Goal: Task Accomplishment & Management: Complete application form

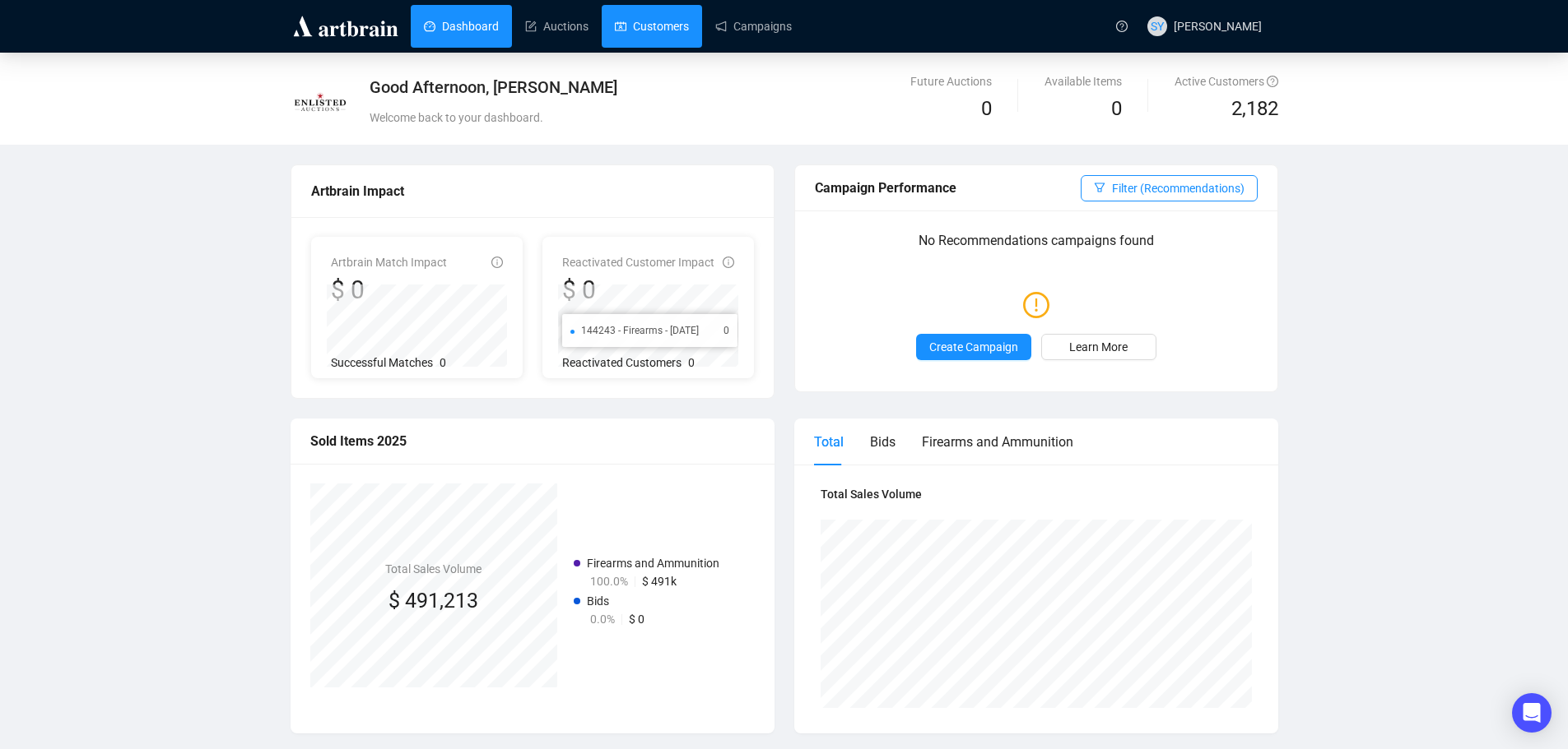
click at [648, 28] on link "Customers" at bounding box center [652, 27] width 74 height 42
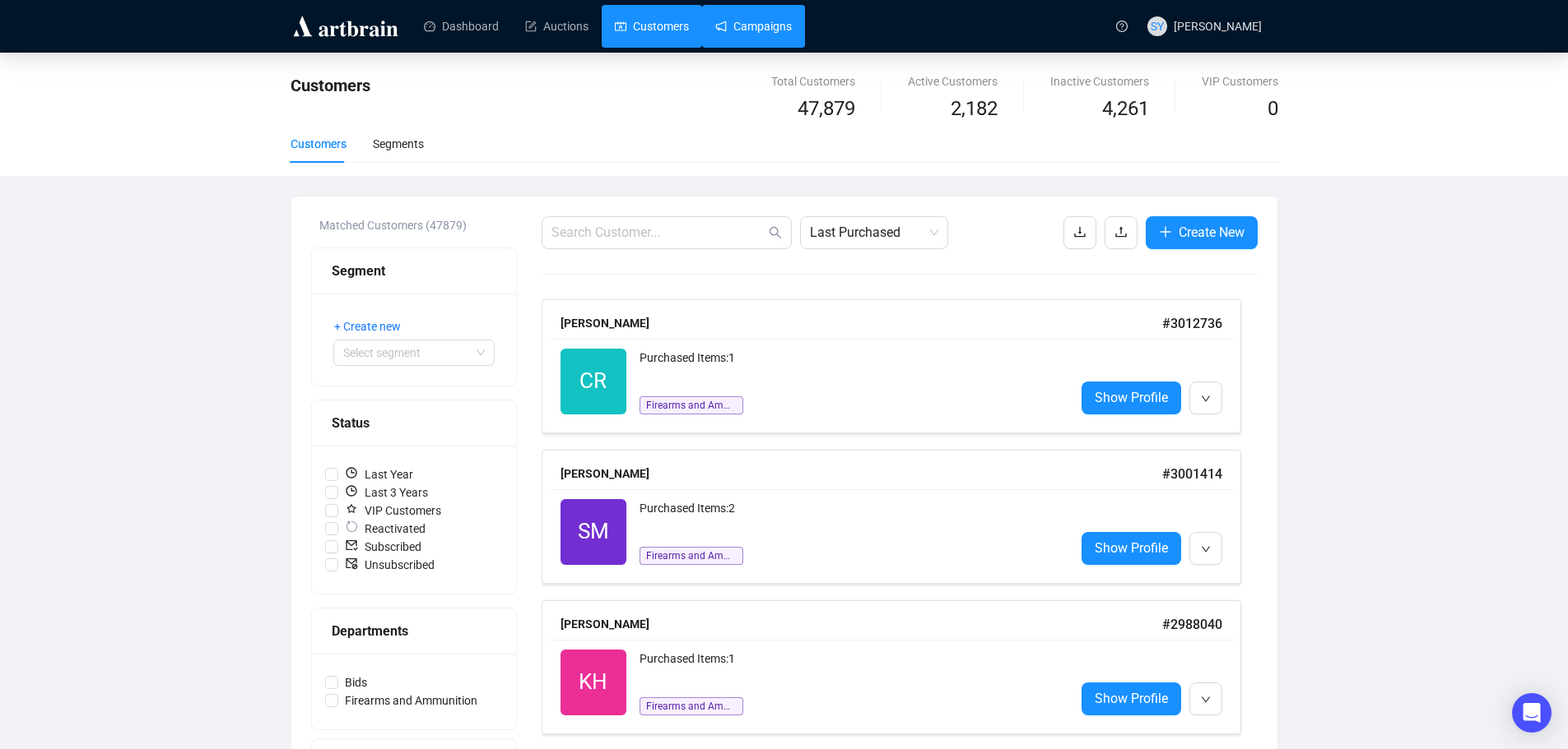
click at [730, 25] on link "Campaigns" at bounding box center [753, 27] width 76 height 42
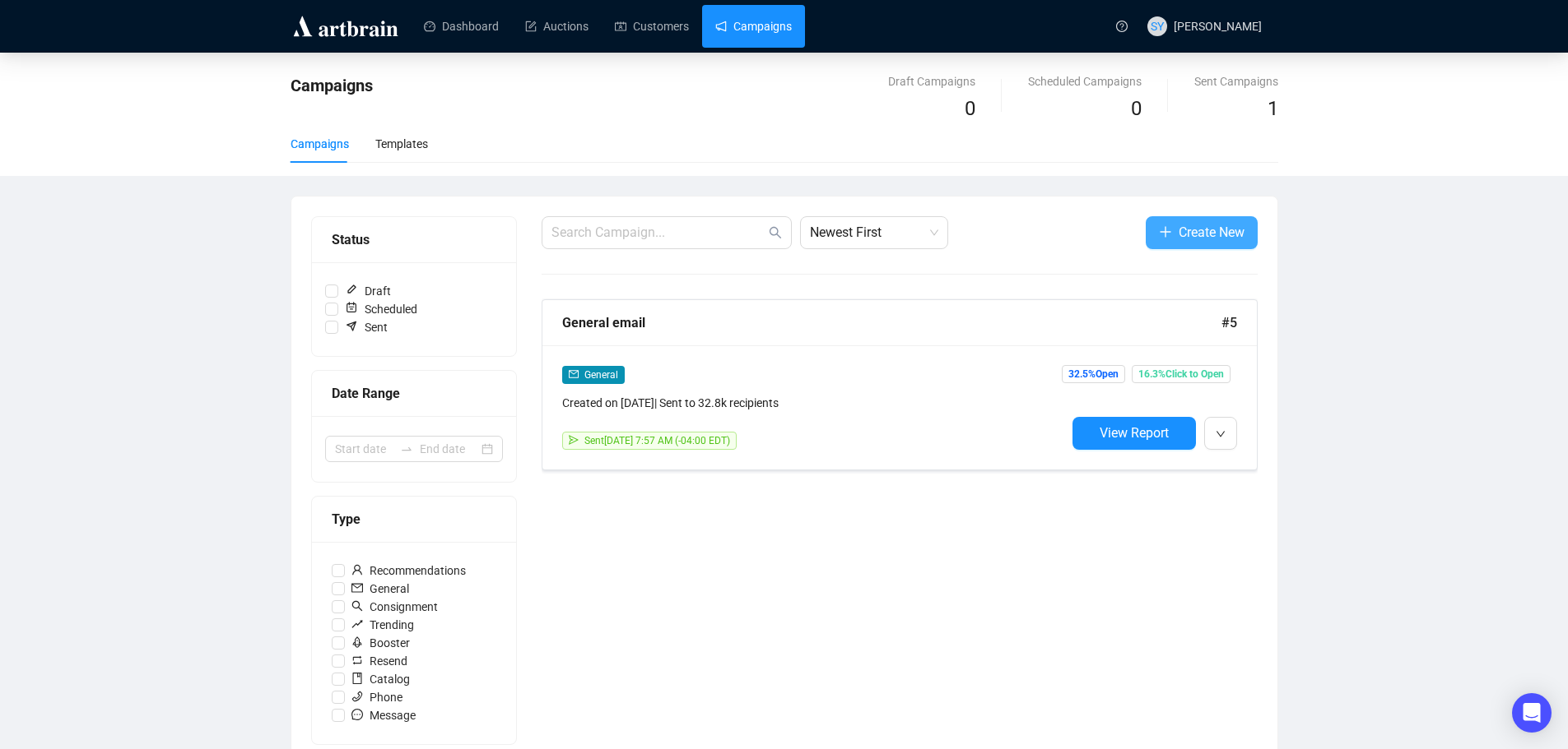
click at [1193, 237] on span "Create New" at bounding box center [1211, 232] width 66 height 20
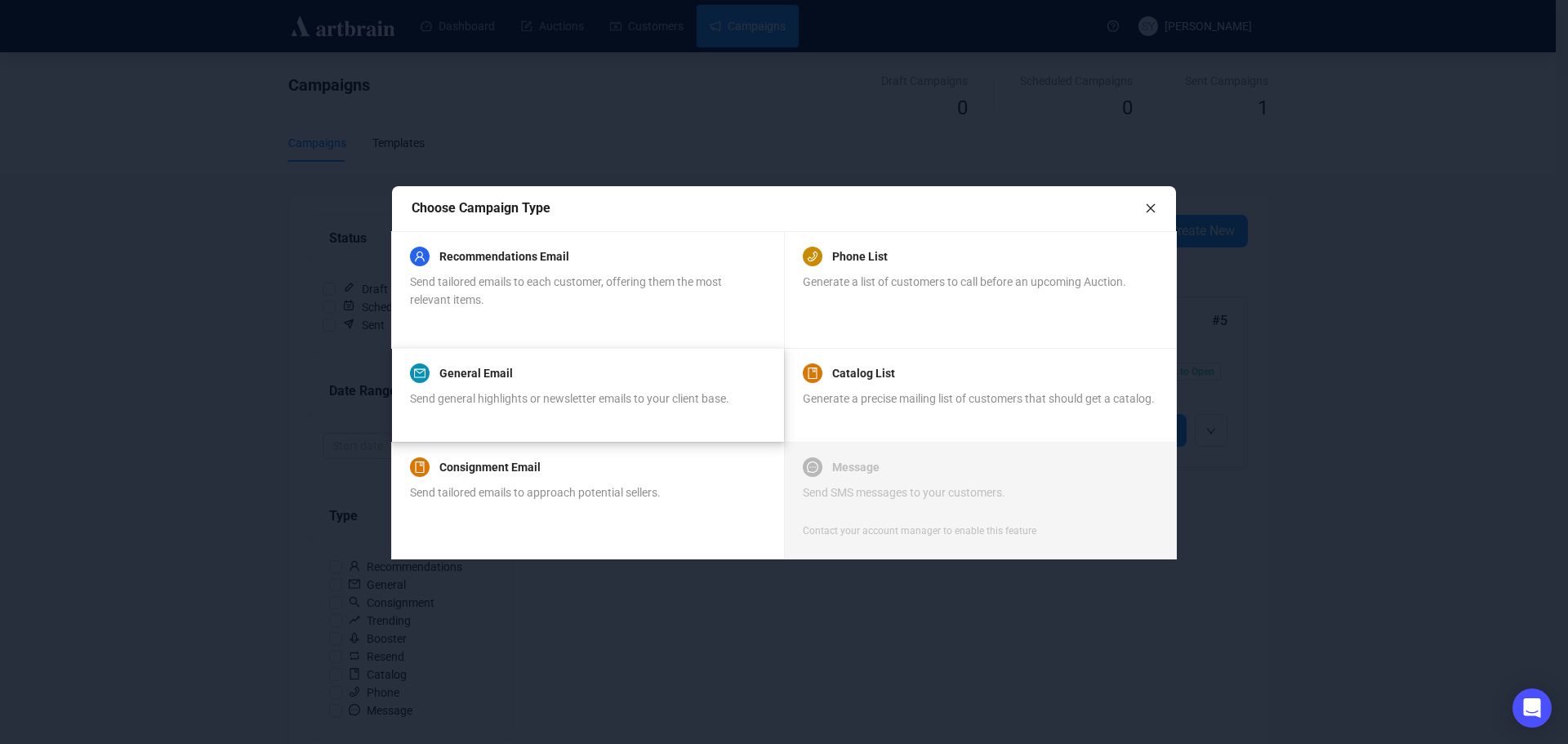
click at [571, 416] on div "Send general highlights or newsletter emails to your client base." at bounding box center [569, 407] width 319 height 36
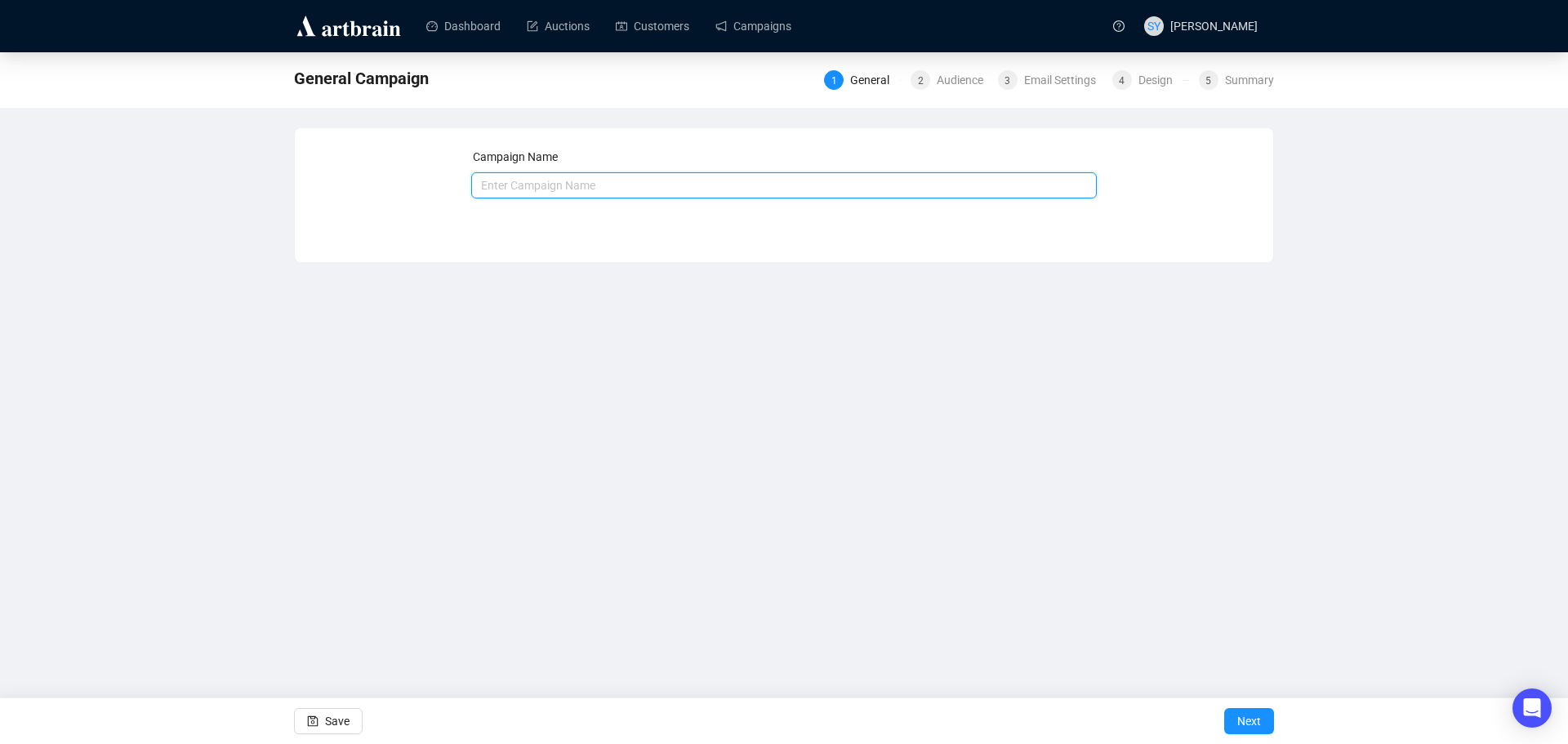
click at [575, 186] on input "text" at bounding box center [784, 186] width 626 height 26
type input "General Email 08/292025"
click at [1244, 724] on span "Next" at bounding box center [1249, 721] width 24 height 46
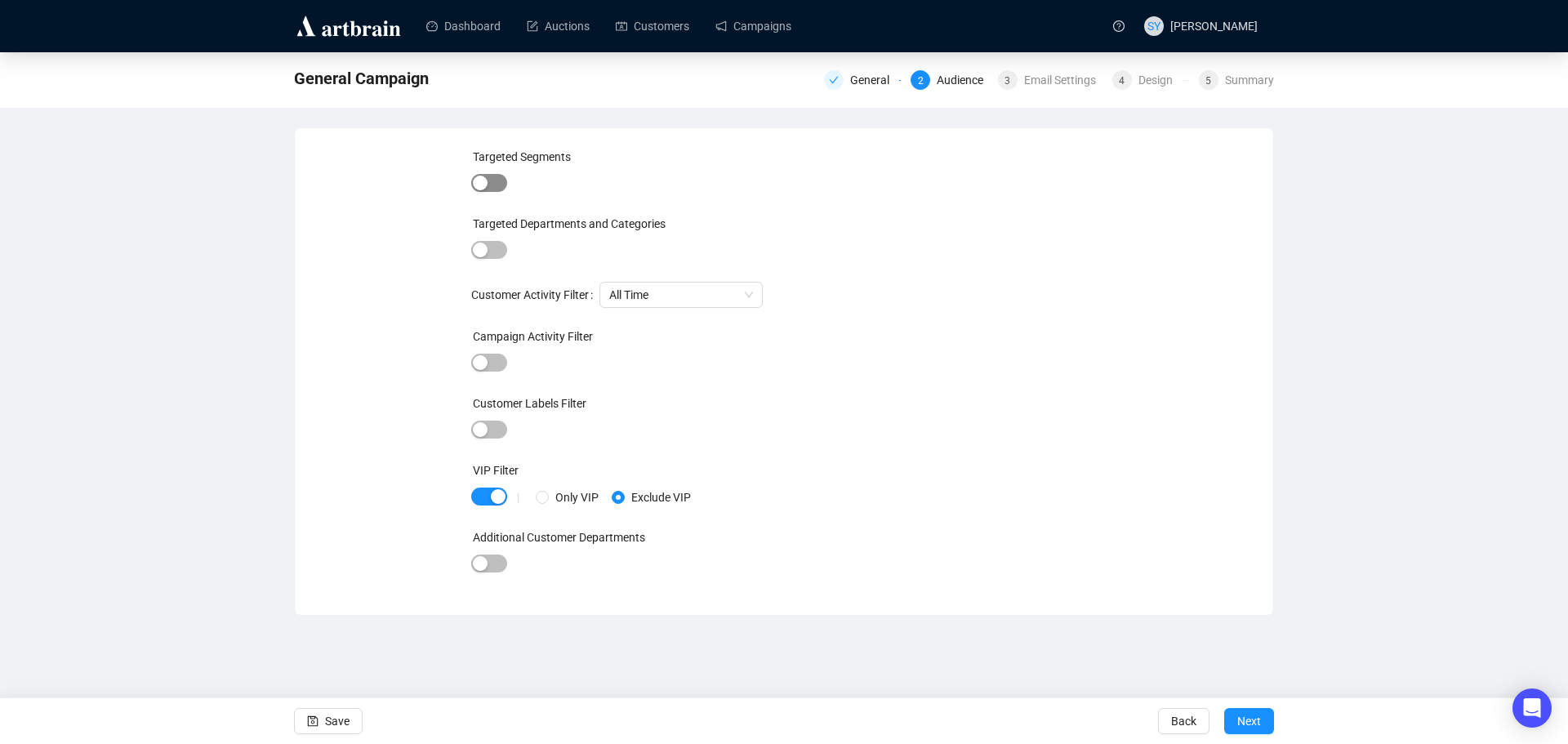
drag, startPoint x: 477, startPoint y: 179, endPoint x: 499, endPoint y: 188, distance: 23.8
click at [499, 188] on button "button" at bounding box center [489, 183] width 36 height 18
click at [625, 181] on div at bounding box center [751, 186] width 425 height 23
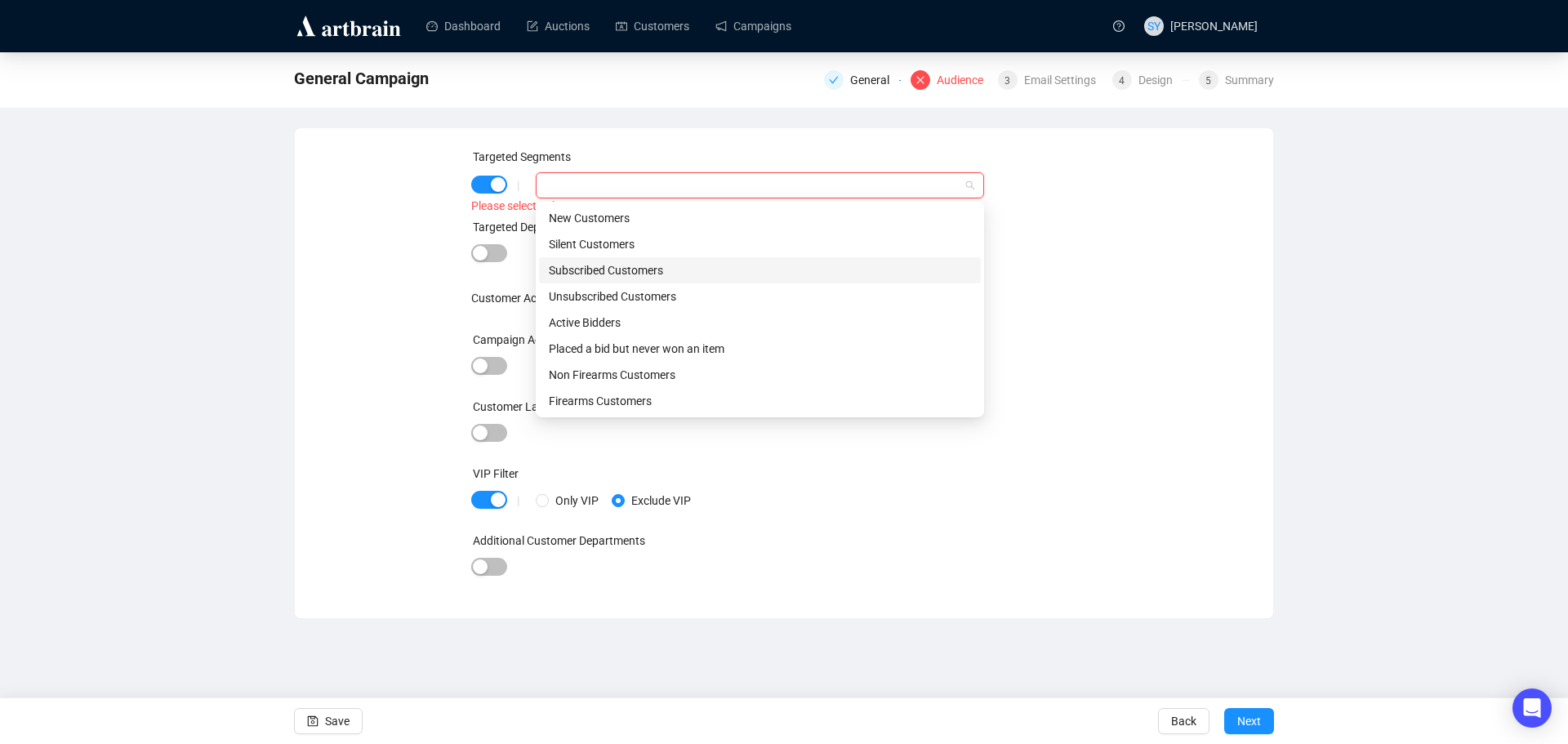
click at [682, 272] on div "Subscribed Customers" at bounding box center [760, 270] width 422 height 18
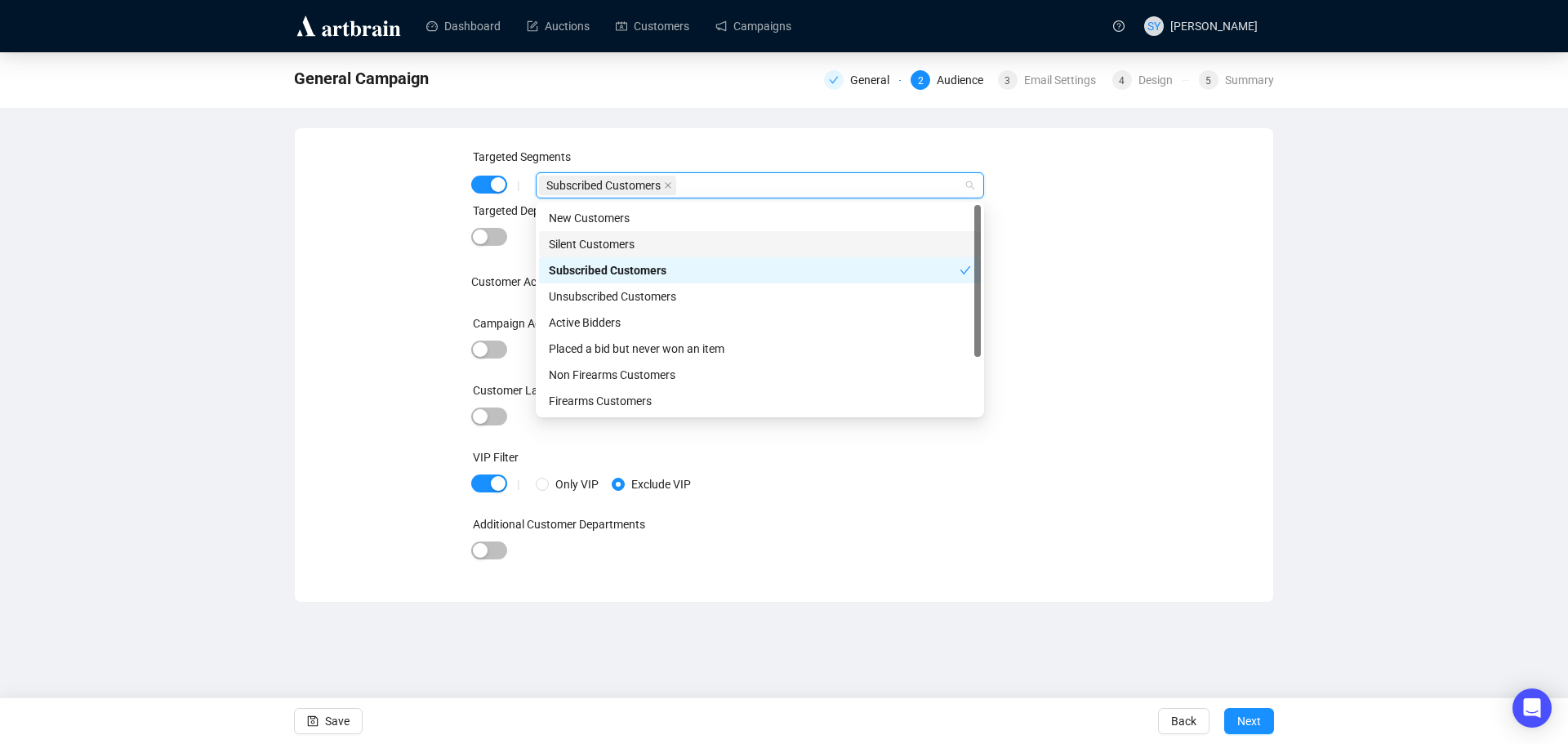
click at [662, 247] on div "Silent Customers" at bounding box center [760, 244] width 422 height 18
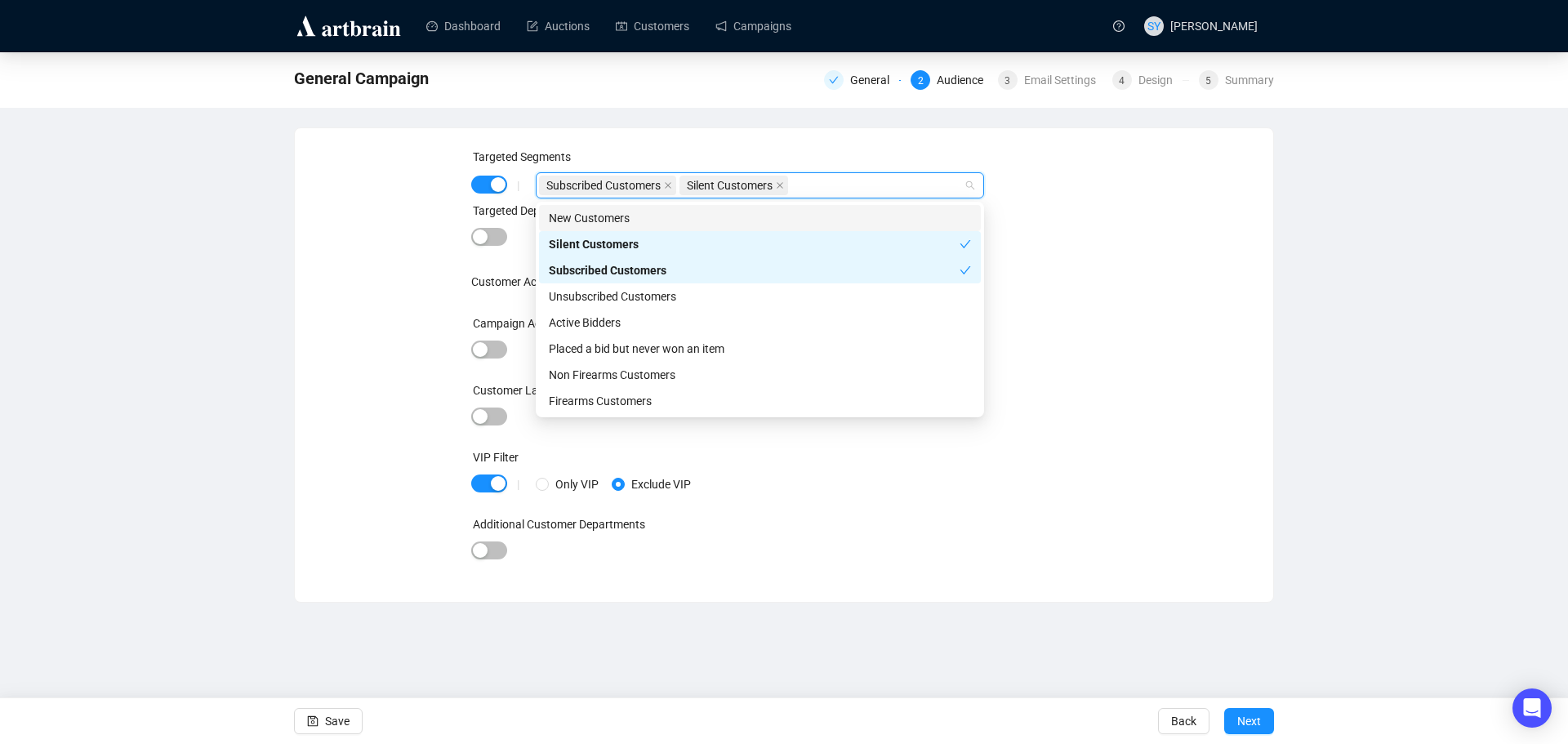
click at [667, 226] on div "New Customers" at bounding box center [760, 218] width 422 height 18
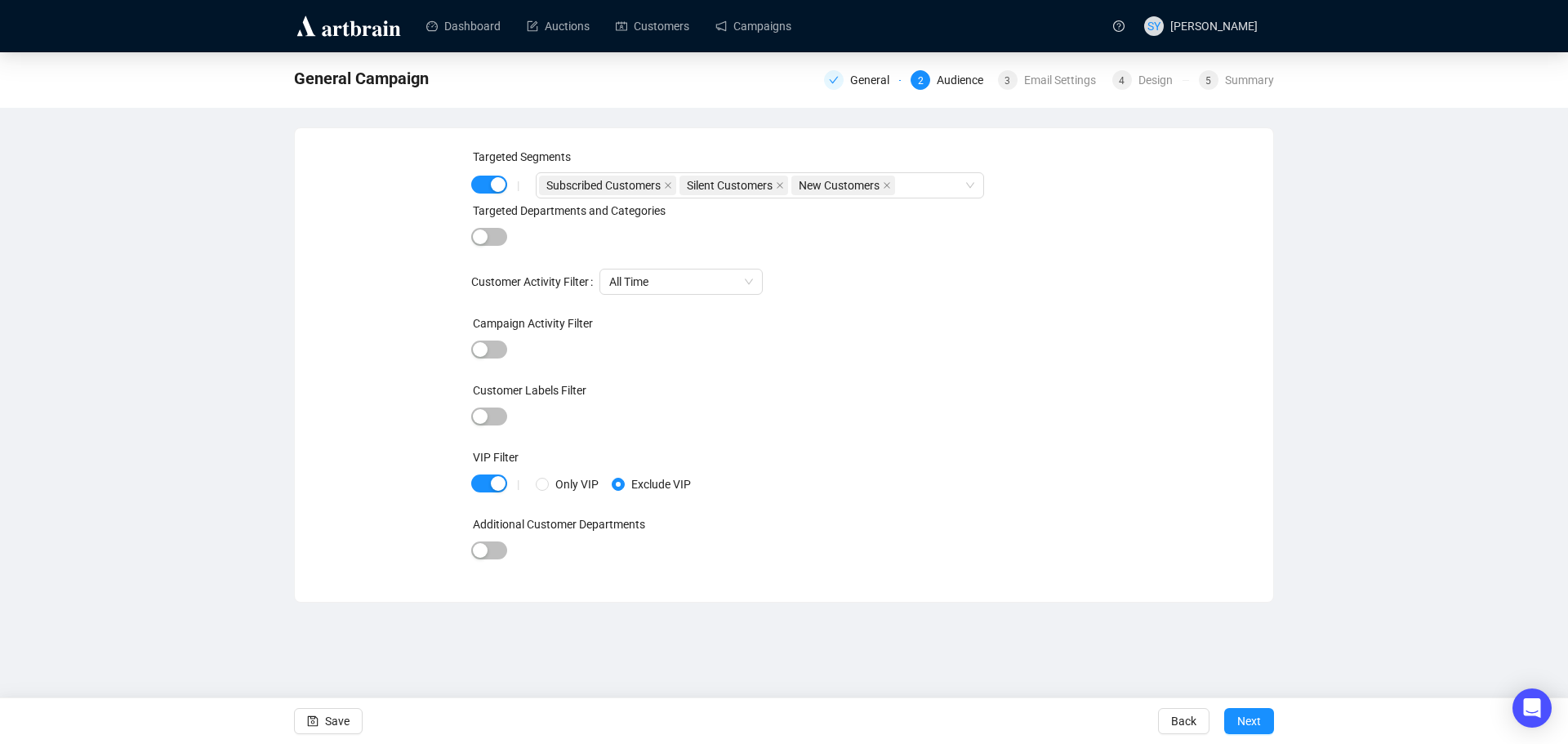
click at [1051, 145] on div "Targeted Segments | Subscribed Customers Silent Customers New Customers Targete…" at bounding box center [784, 365] width 979 height 474
click at [1254, 720] on span "Next" at bounding box center [1249, 721] width 24 height 46
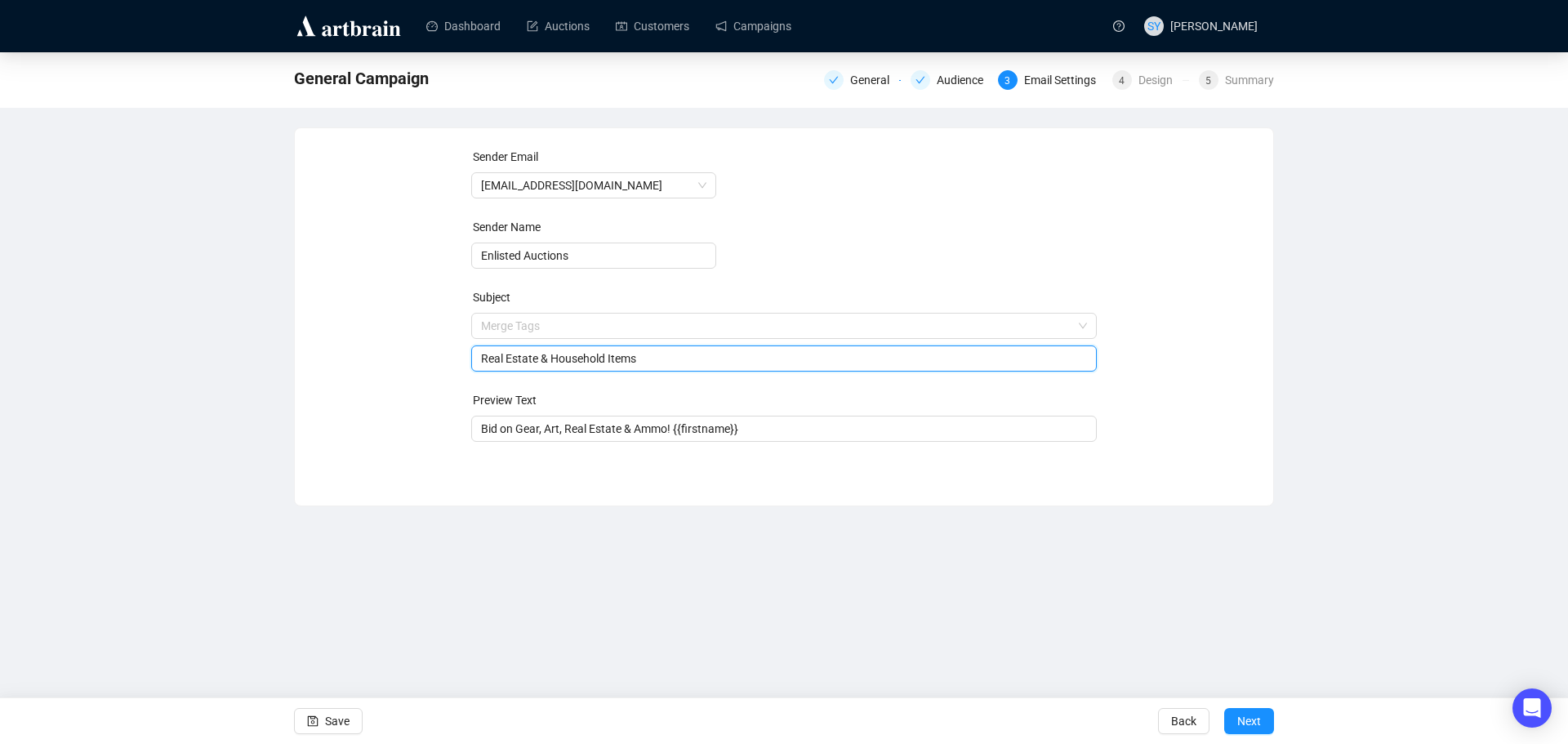
click at [660, 332] on span "Merge Tags Real Estate & Household Items" at bounding box center [784, 342] width 626 height 46
click at [545, 353] on input "Real Estate & Household Items" at bounding box center [784, 359] width 607 height 18
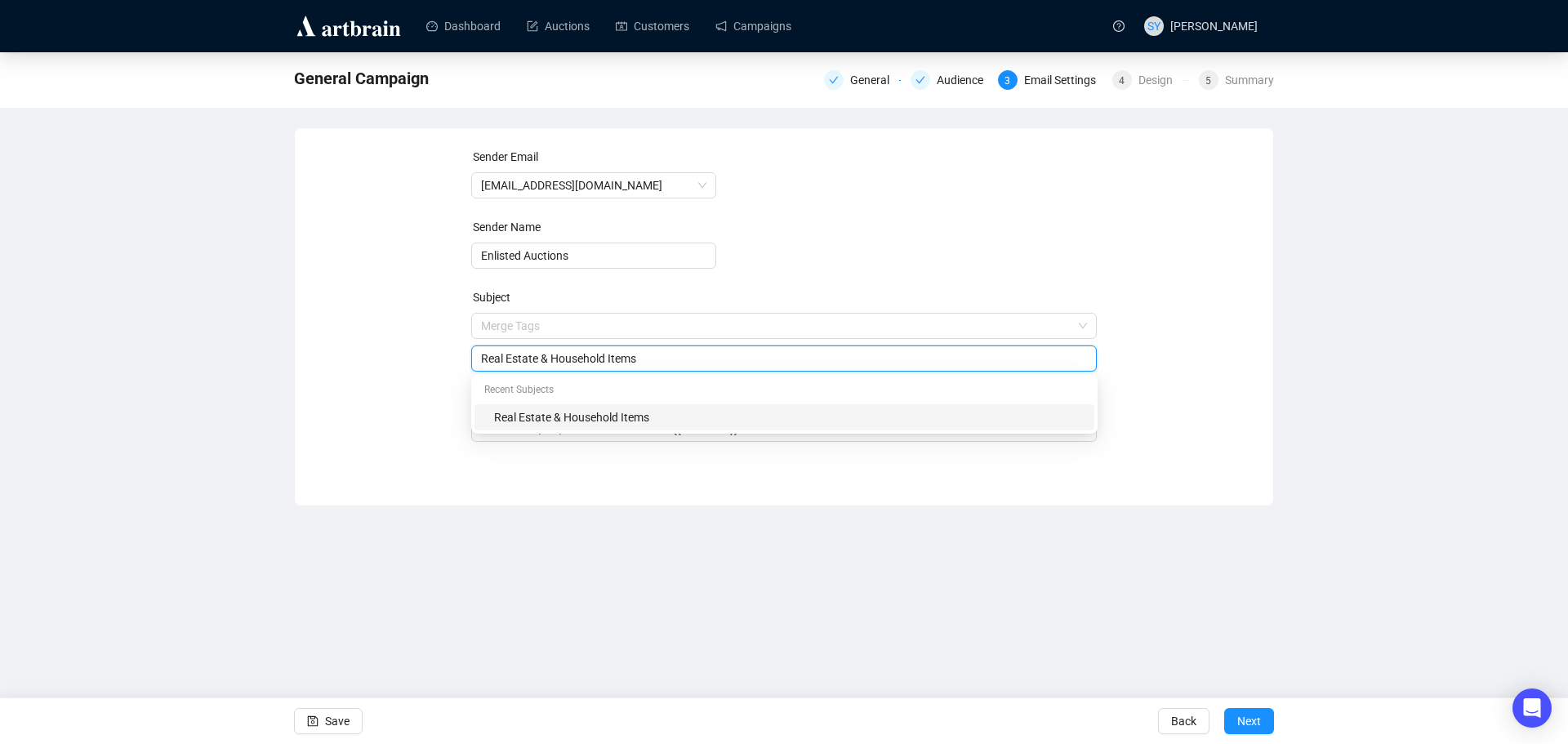
click at [545, 353] on input "Real Estate & Household Items" at bounding box center [784, 359] width 607 height 18
type input "Equipment, Gold Coins & Real Estate"
click at [476, 446] on div "Sender Email [EMAIL_ADDRESS][DOMAIN_NAME] Sender Name Enlisted Auctions Subject…" at bounding box center [784, 304] width 626 height 314
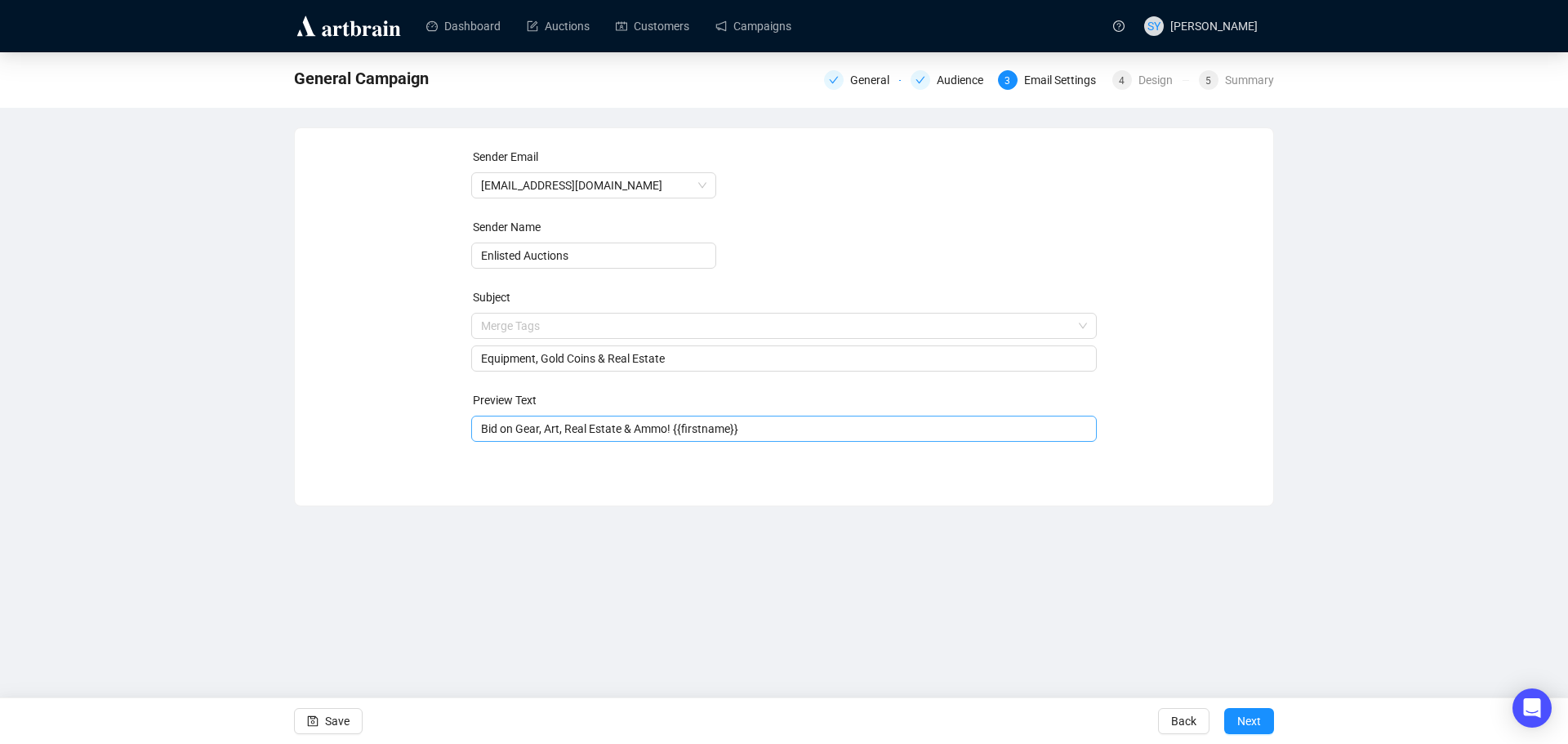
click at [492, 429] on input "Bid on Gear, Art, Real Estate & Ammo! {{firstname}}" at bounding box center [784, 428] width 607 height 18
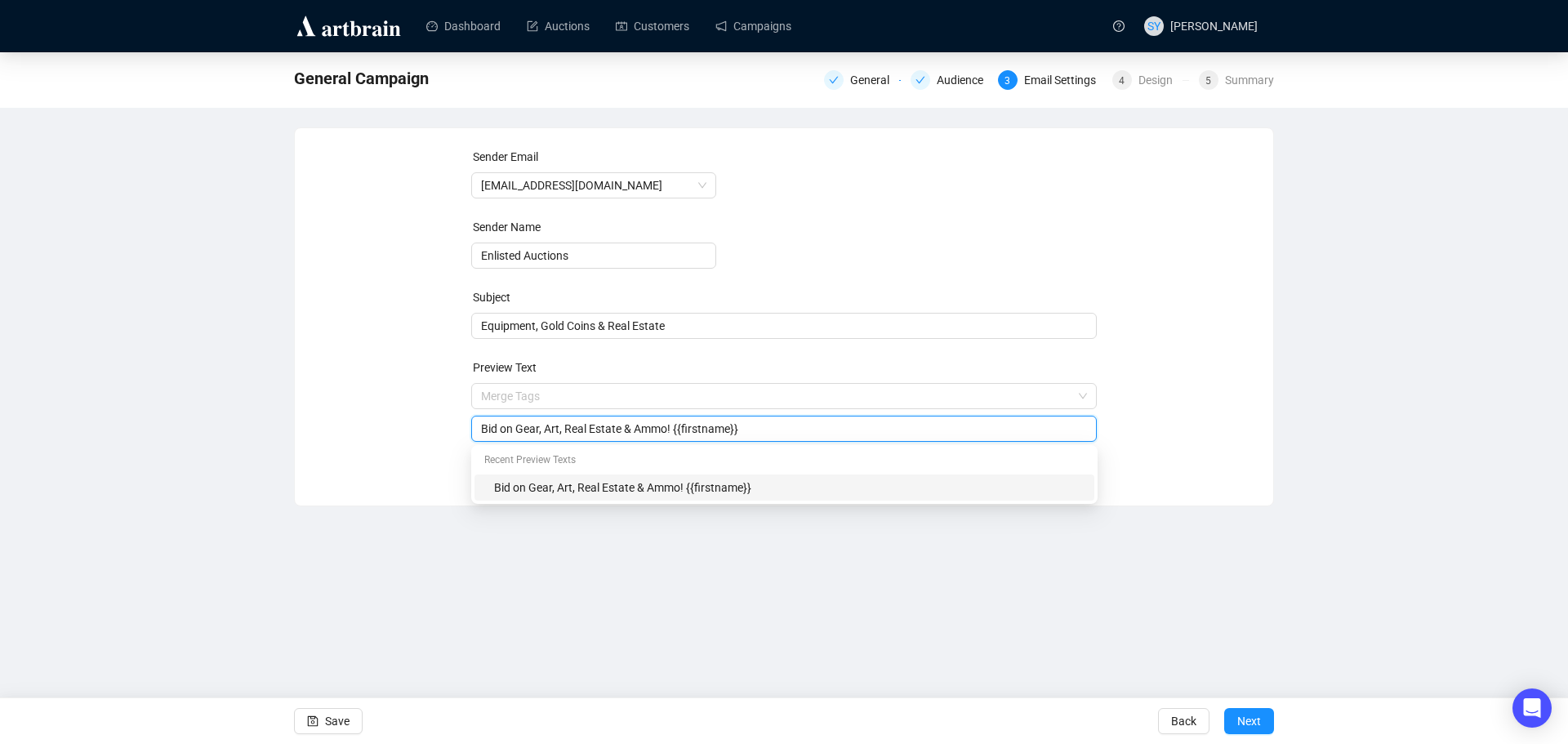
click at [492, 429] on input "Bid on Gear, Art, Real Estate & Ammo! {{firstname}}" at bounding box center [784, 428] width 607 height 18
type input "Case wheel loader, gold coins, 3 bed house and new Milwaukee tools!"
click at [687, 549] on div "Dashboard Auctions Customers Campaigns SY [PERSON_NAME] General Campaign Genera…" at bounding box center [784, 372] width 1568 height 744
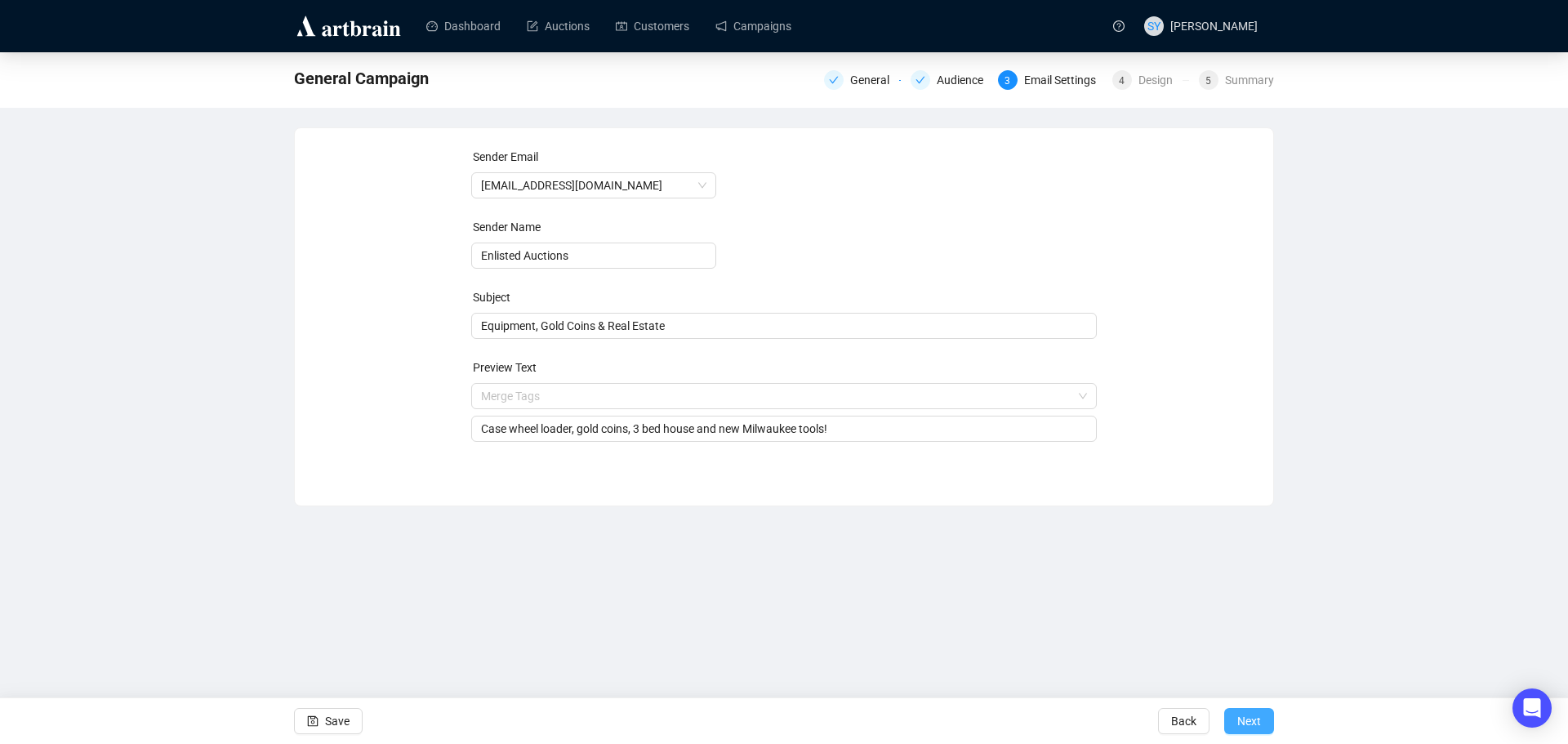
click at [1238, 723] on span "Next" at bounding box center [1249, 721] width 24 height 46
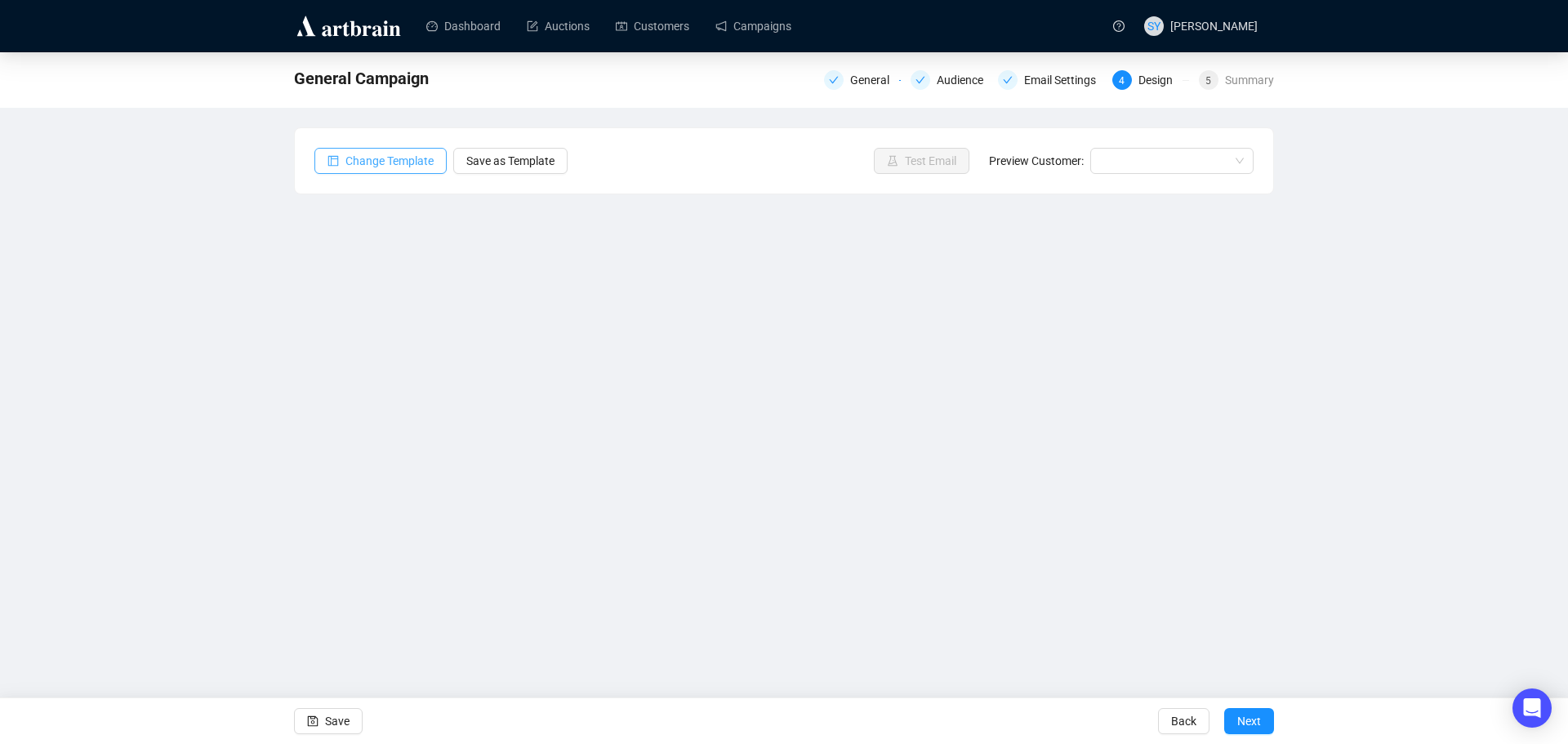
click at [402, 156] on span "Change Template" at bounding box center [390, 161] width 88 height 18
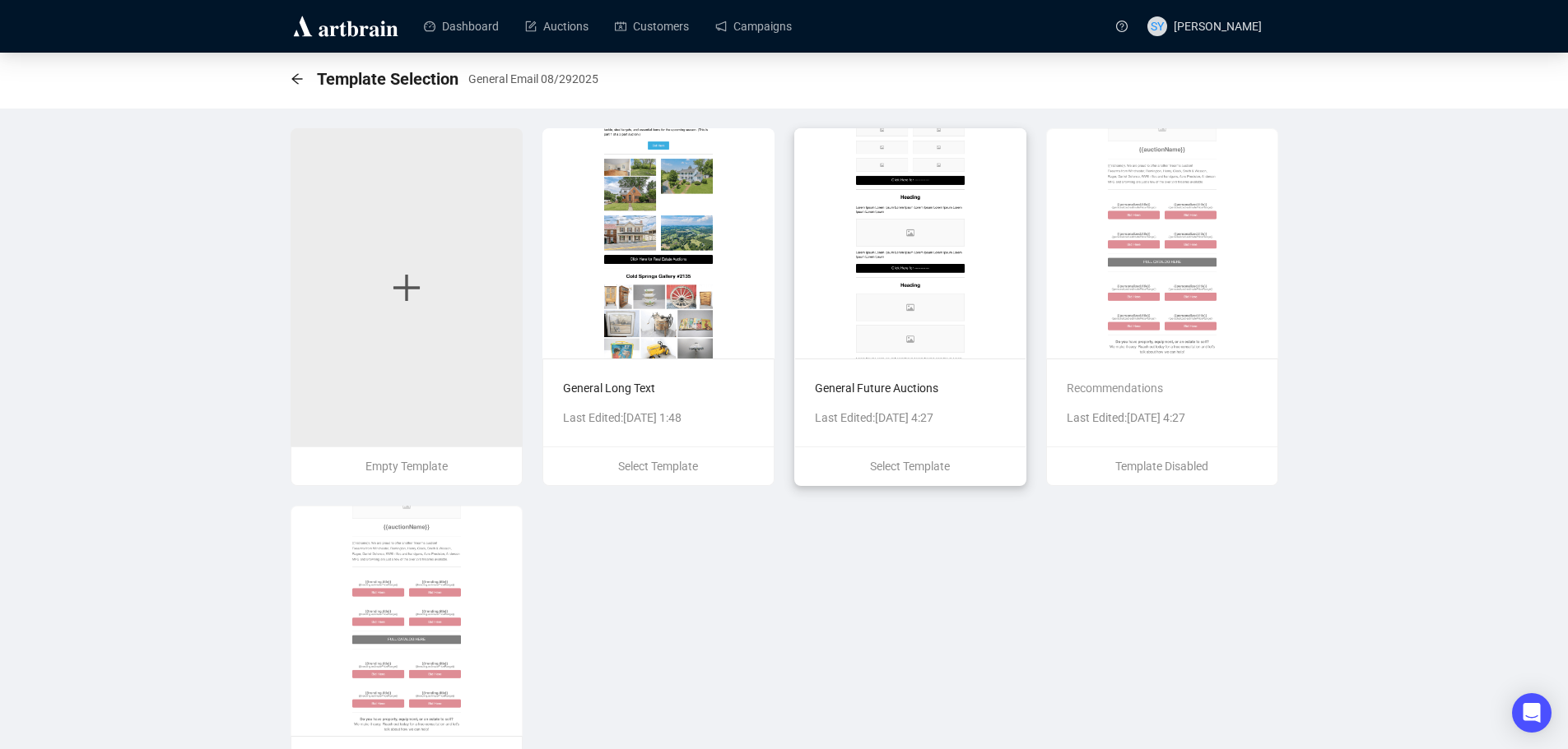
click at [911, 262] on img at bounding box center [910, 243] width 232 height 230
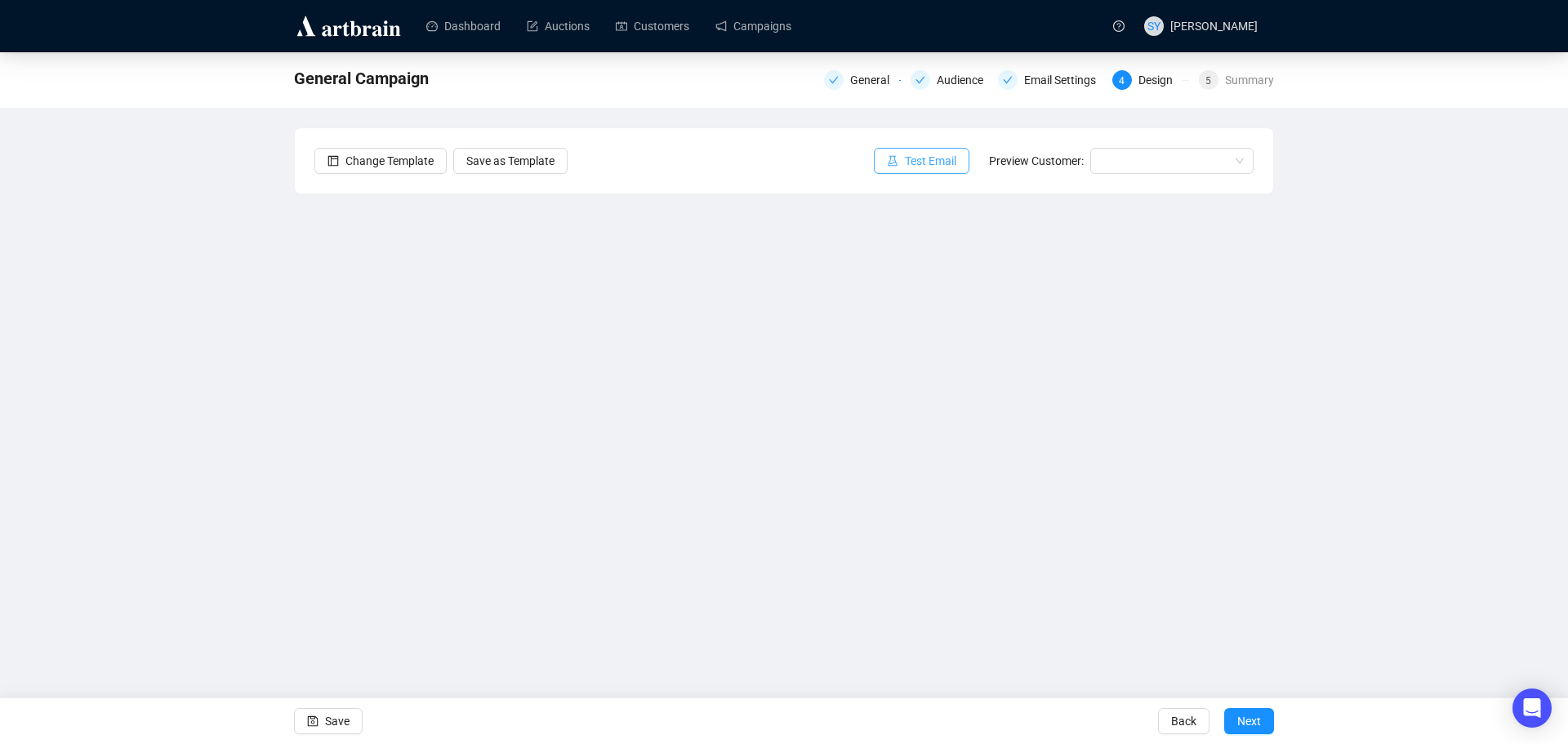
click at [920, 164] on span "Test Email" at bounding box center [930, 161] width 52 height 18
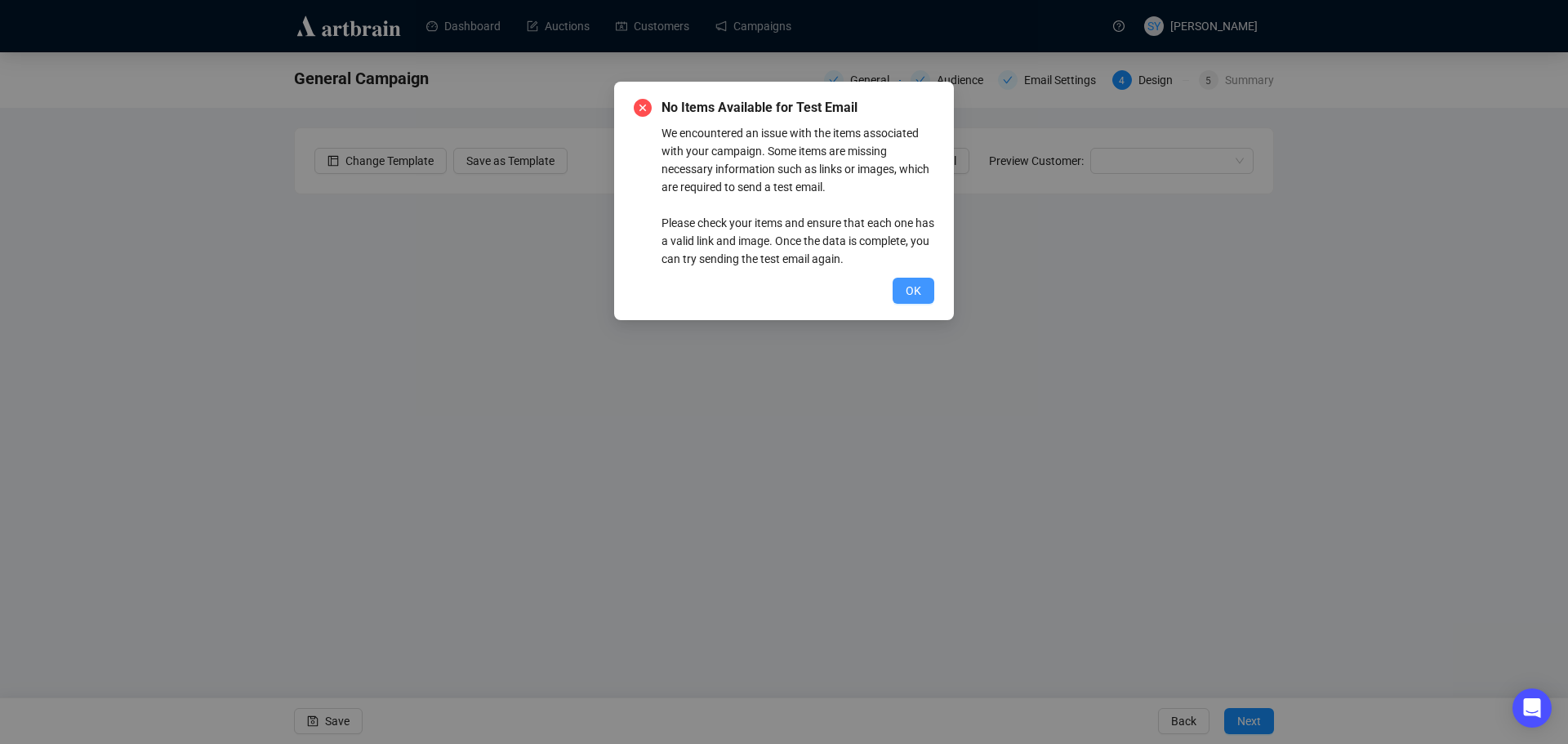
click at [913, 289] on span "OK" at bounding box center [914, 290] width 16 height 18
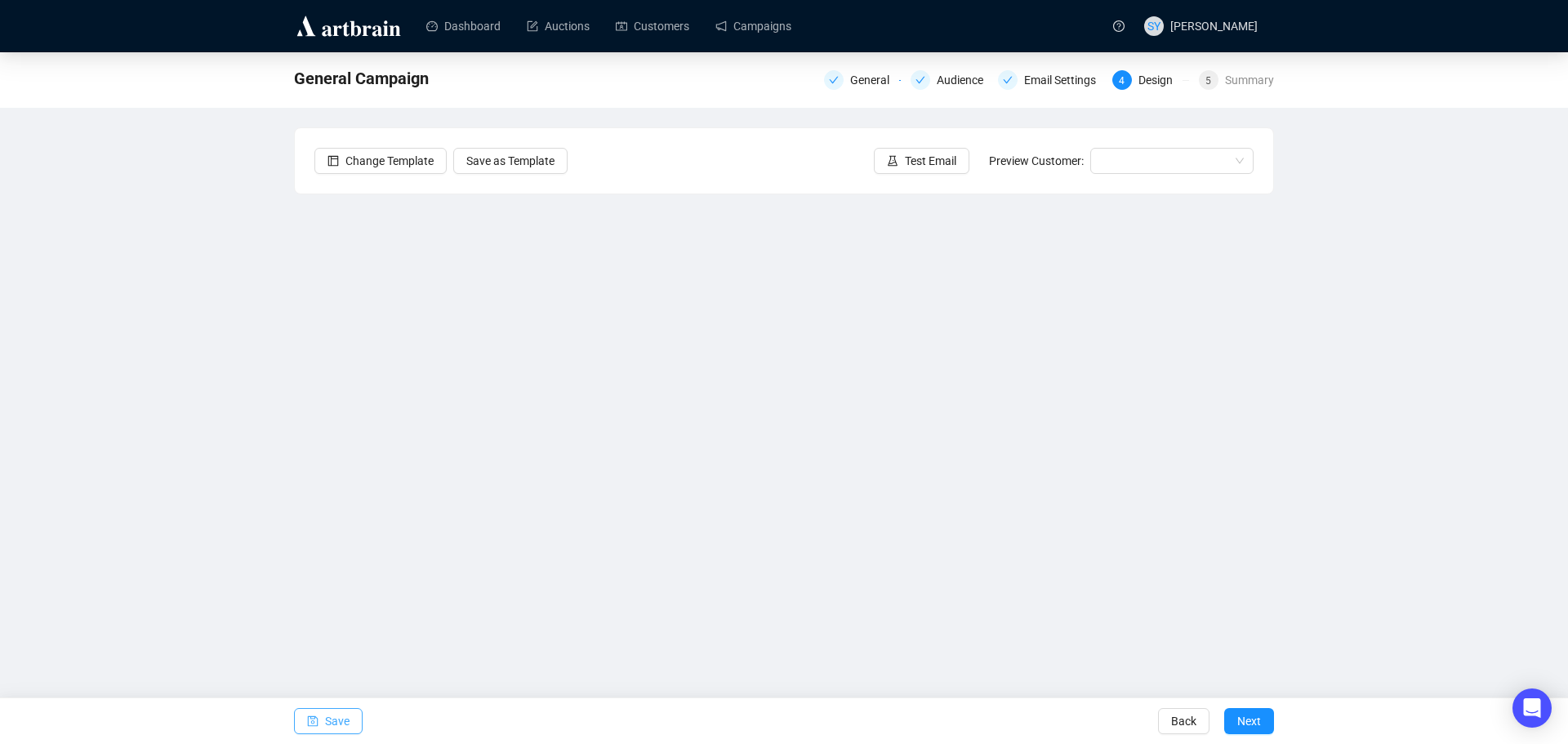
click at [320, 715] on button "Save" at bounding box center [328, 721] width 69 height 26
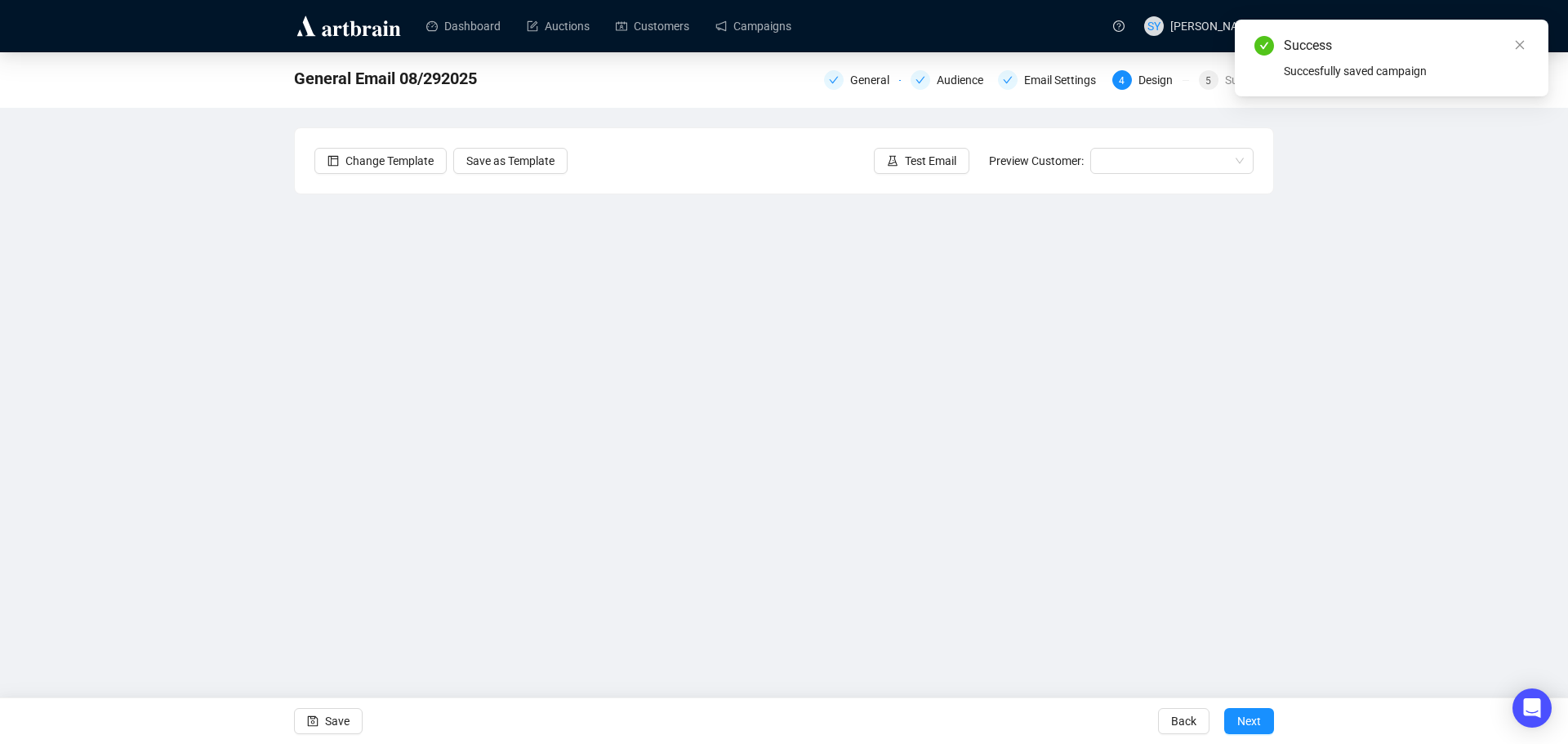
click at [1529, 40] on div "Success Succesfully saved campaign" at bounding box center [1391, 57] width 314 height 77
click at [1519, 47] on icon "close" at bounding box center [1520, 45] width 11 height 11
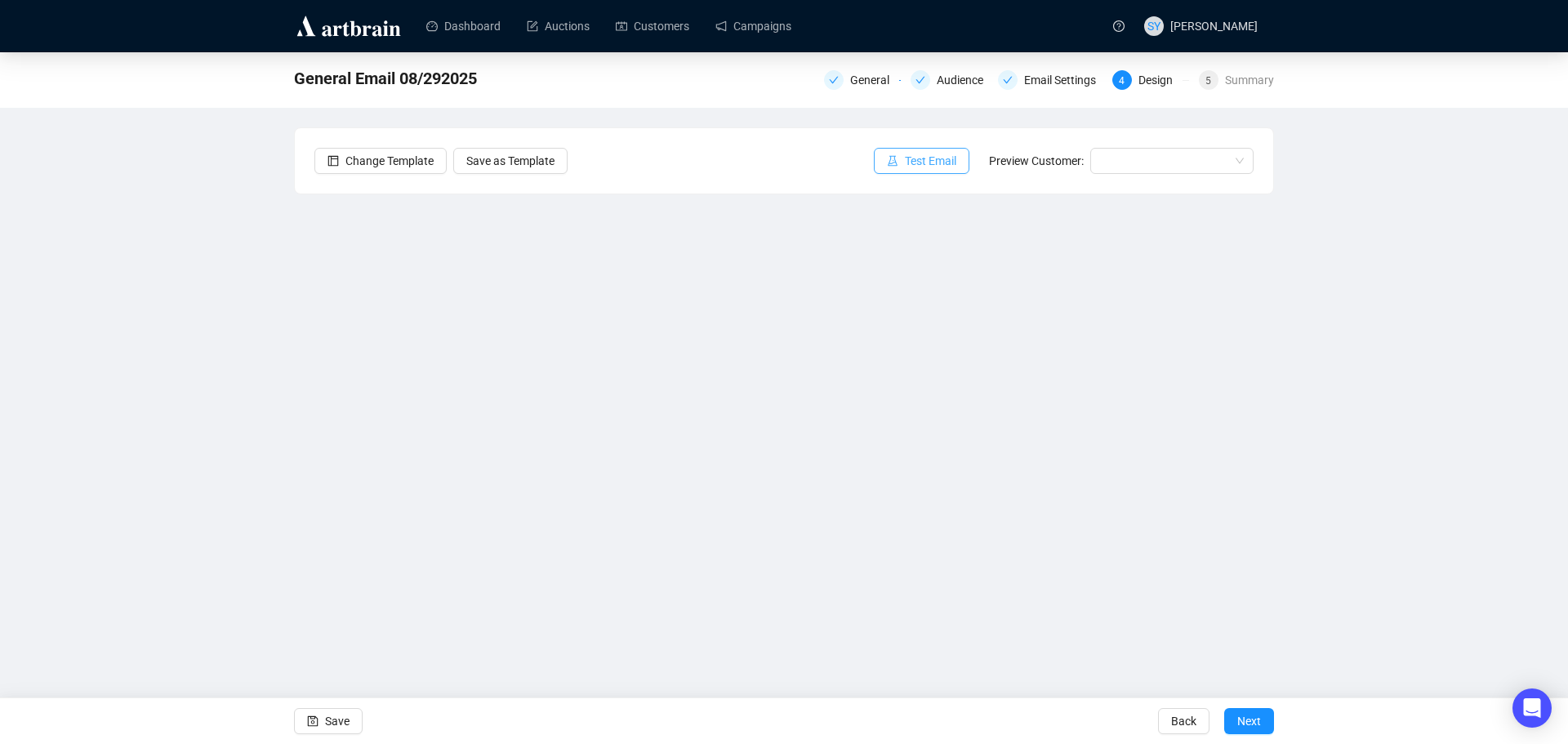
click at [934, 161] on span "Test Email" at bounding box center [930, 161] width 52 height 18
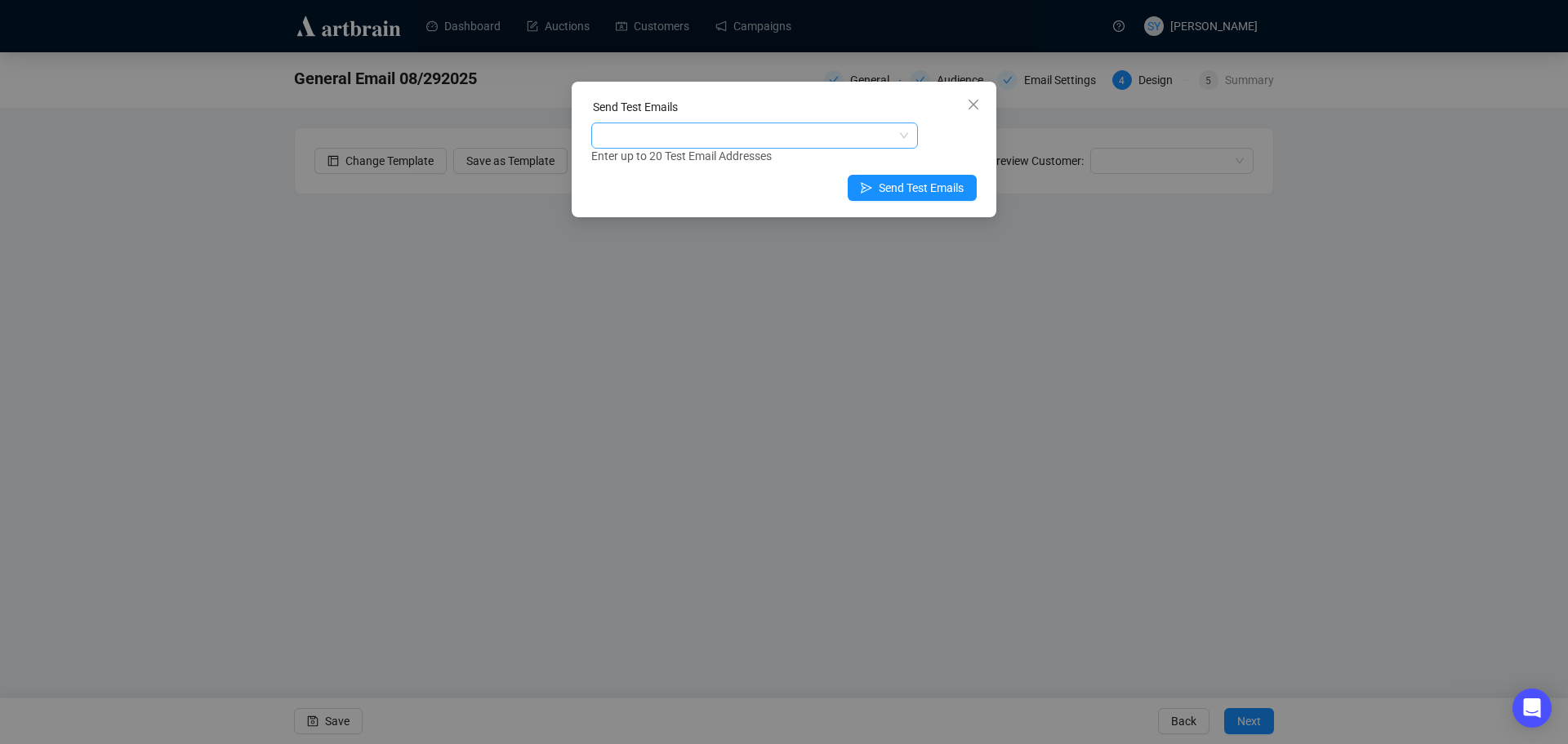
click at [767, 147] on div at bounding box center [755, 135] width 327 height 26
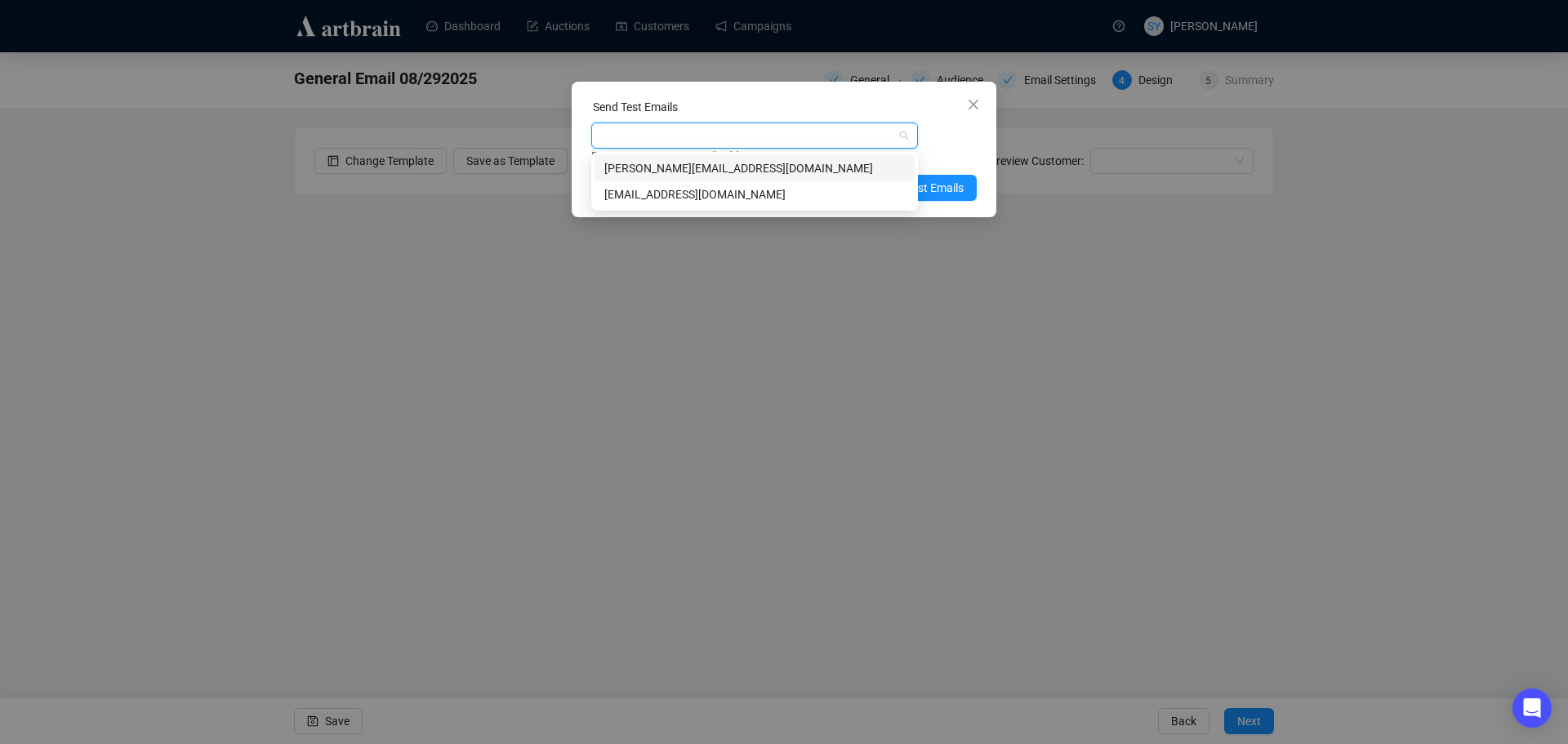
type input "s"
click at [696, 189] on div "[PERSON_NAME][EMAIL_ADDRESS][DOMAIN_NAME]" at bounding box center [755, 194] width 301 height 18
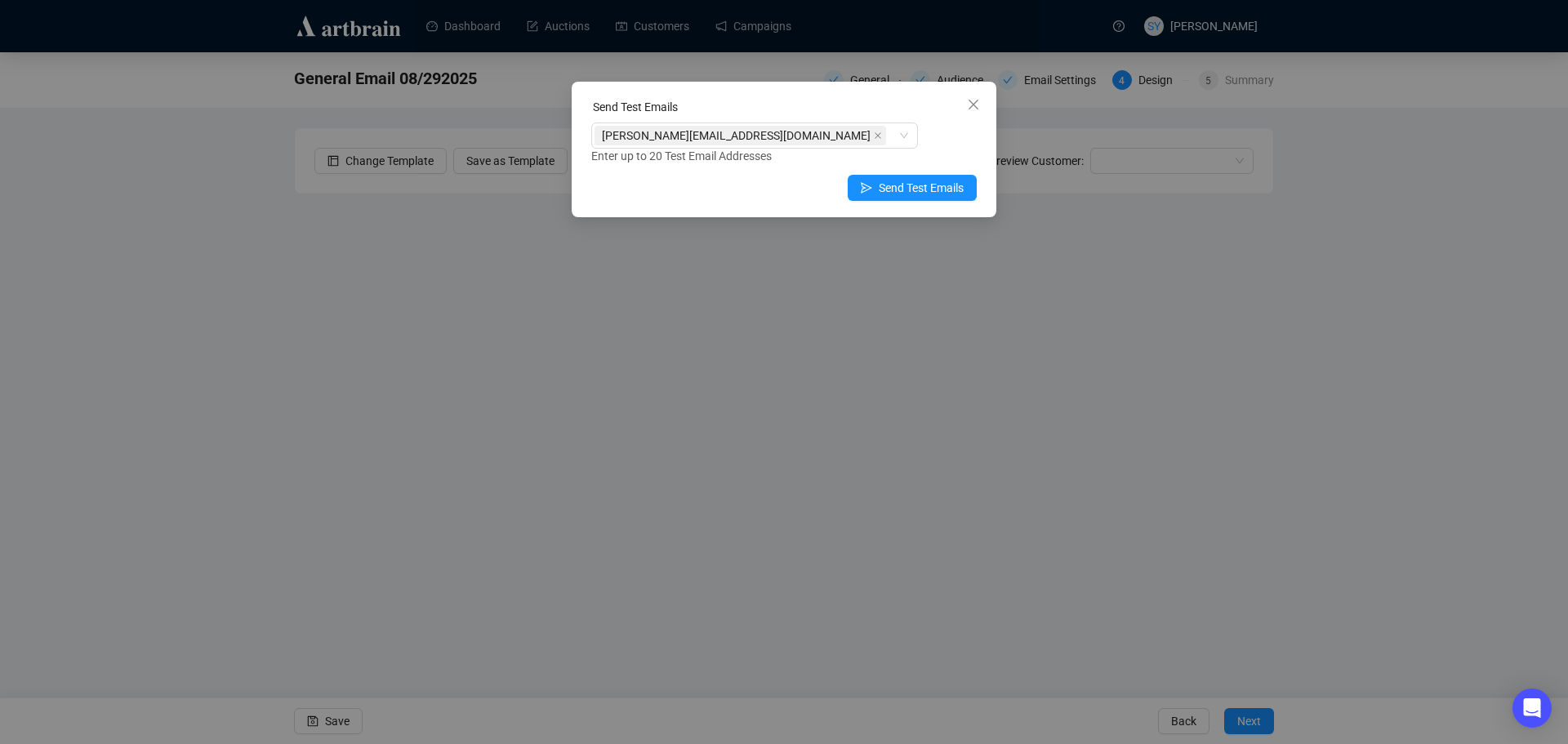
click at [918, 106] on div "Send Test Emails" at bounding box center [784, 110] width 385 height 25
click at [942, 190] on span "Send Test Emails" at bounding box center [921, 187] width 85 height 18
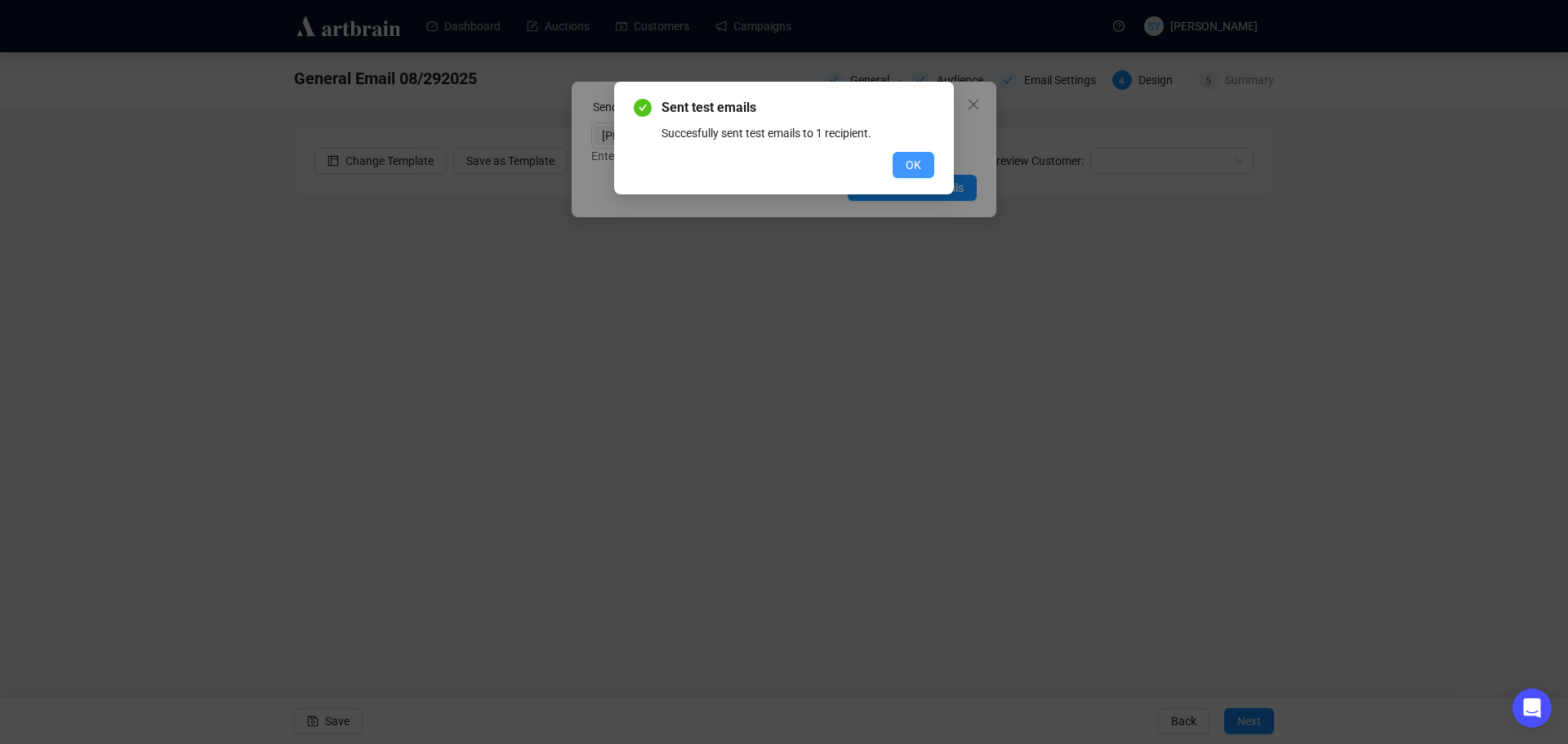
click at [907, 169] on span "OK" at bounding box center [914, 164] width 16 height 18
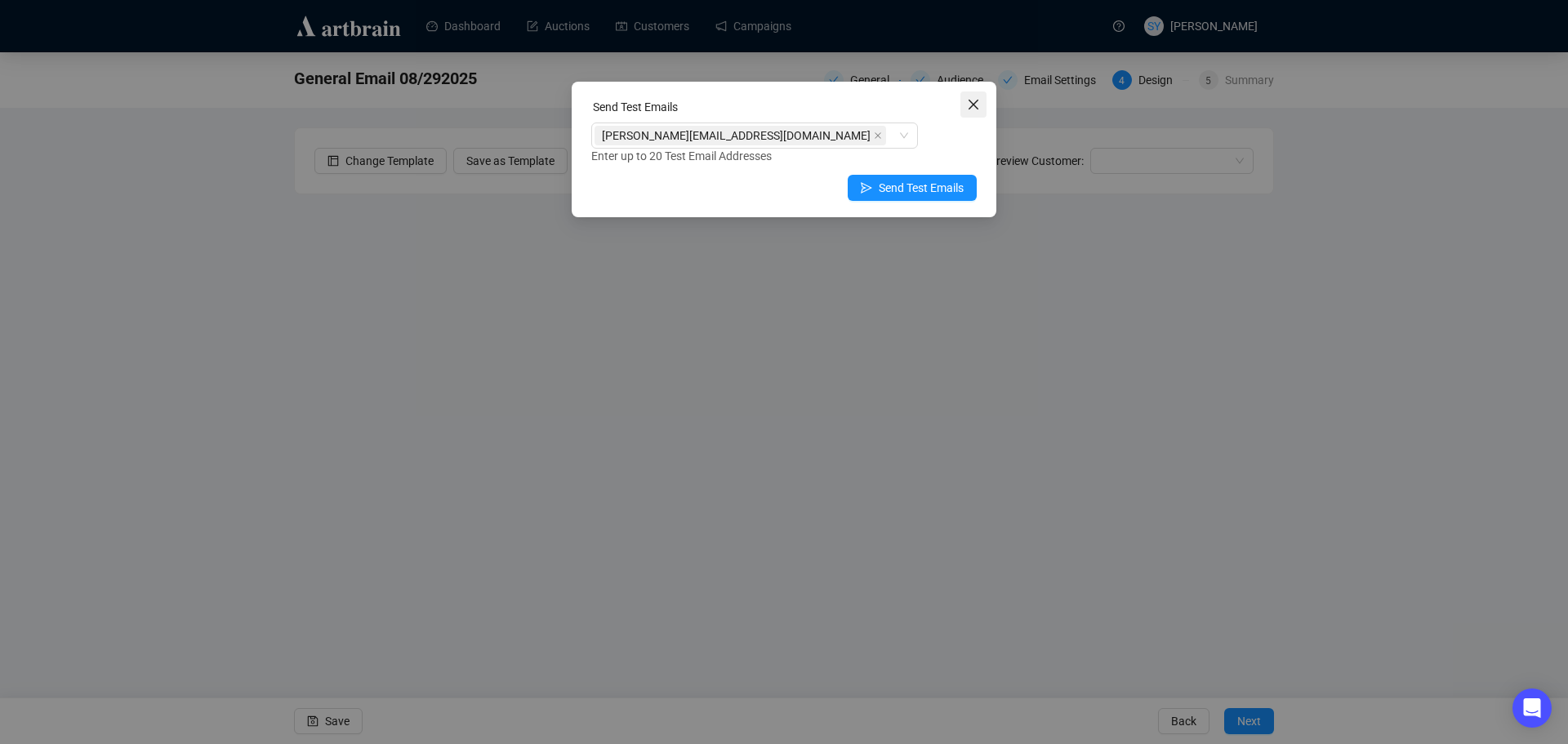
click at [974, 101] on icon "close" at bounding box center [974, 104] width 13 height 13
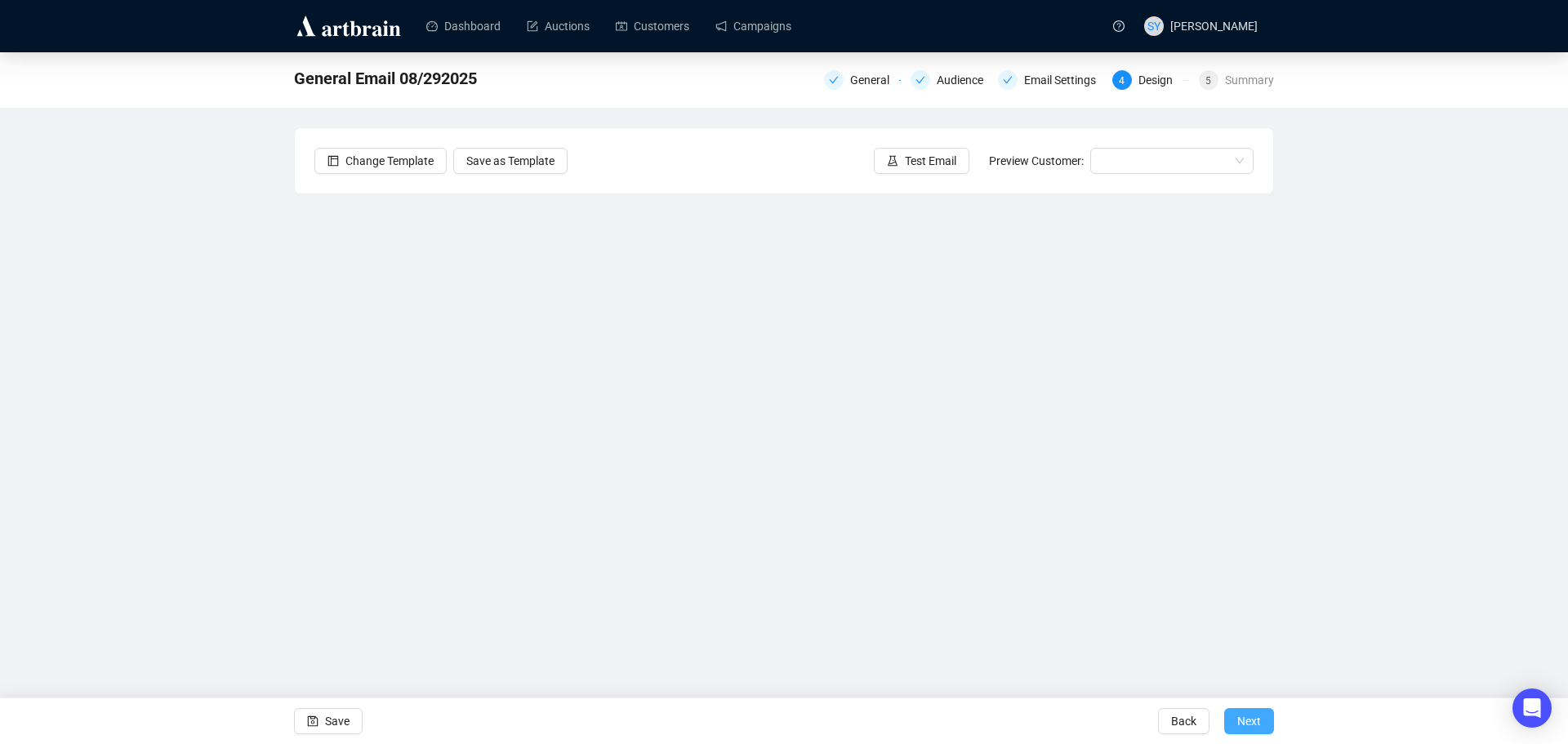
click at [1240, 726] on span "Next" at bounding box center [1249, 721] width 24 height 46
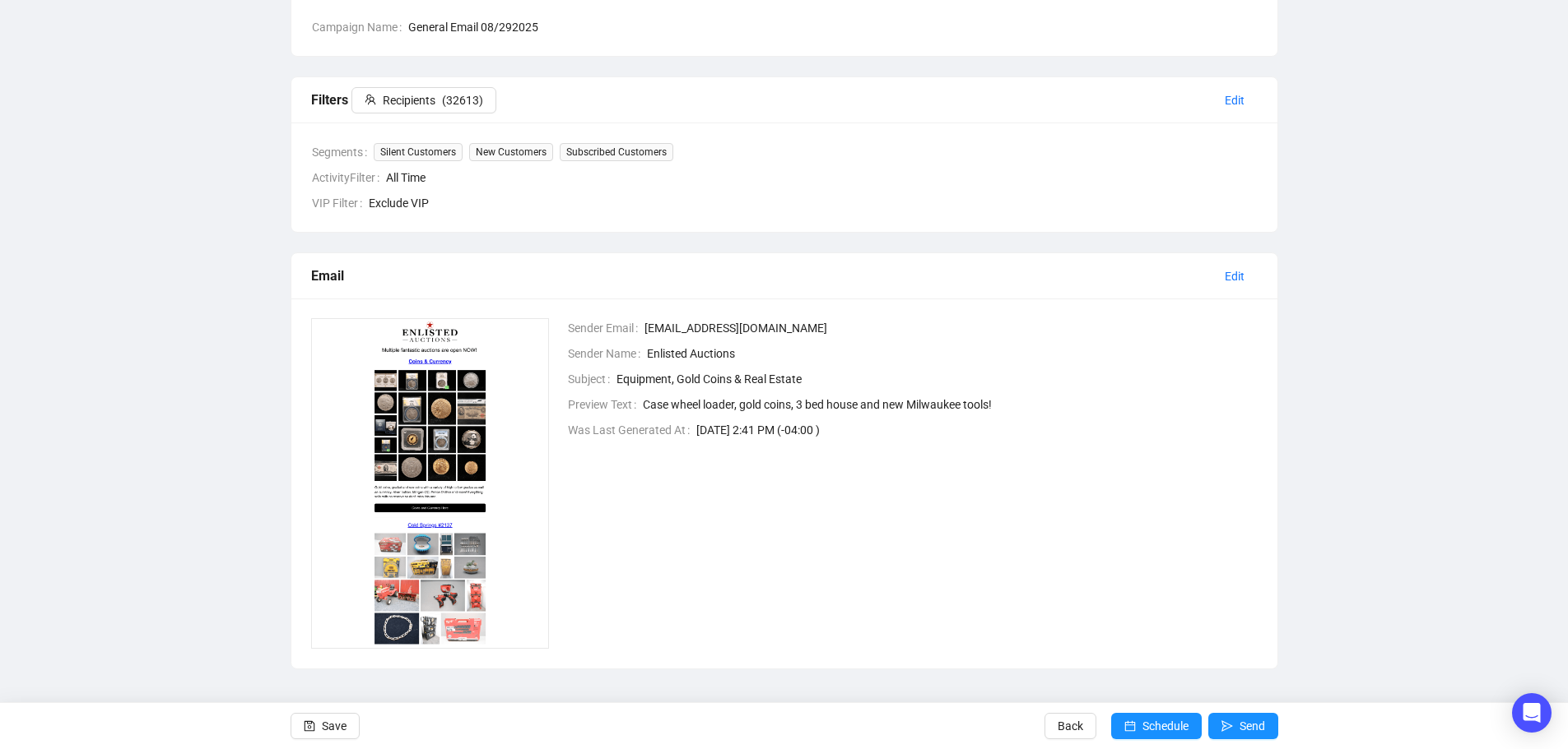
scroll to position [179, 0]
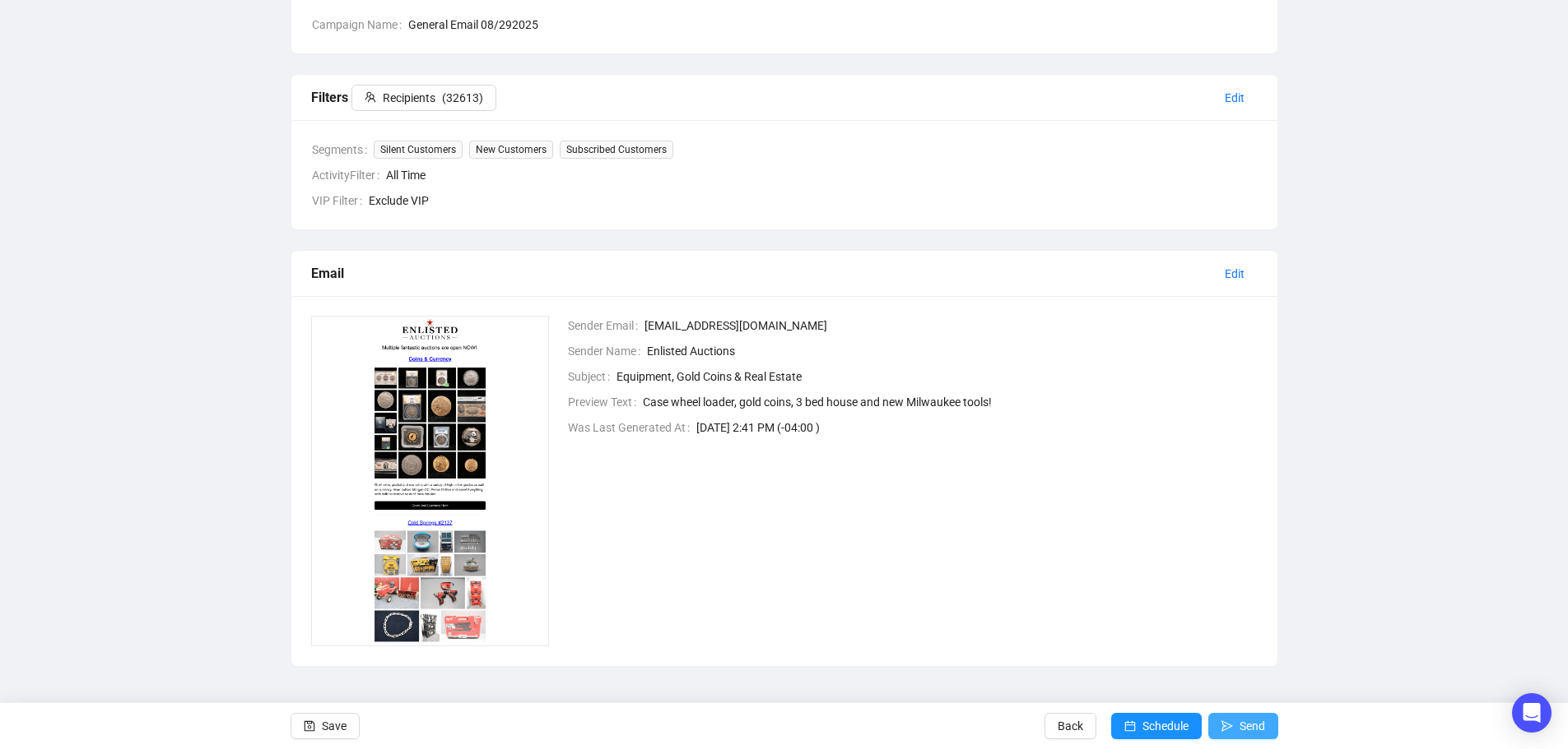
click at [1246, 721] on span "Send" at bounding box center [1252, 726] width 26 height 46
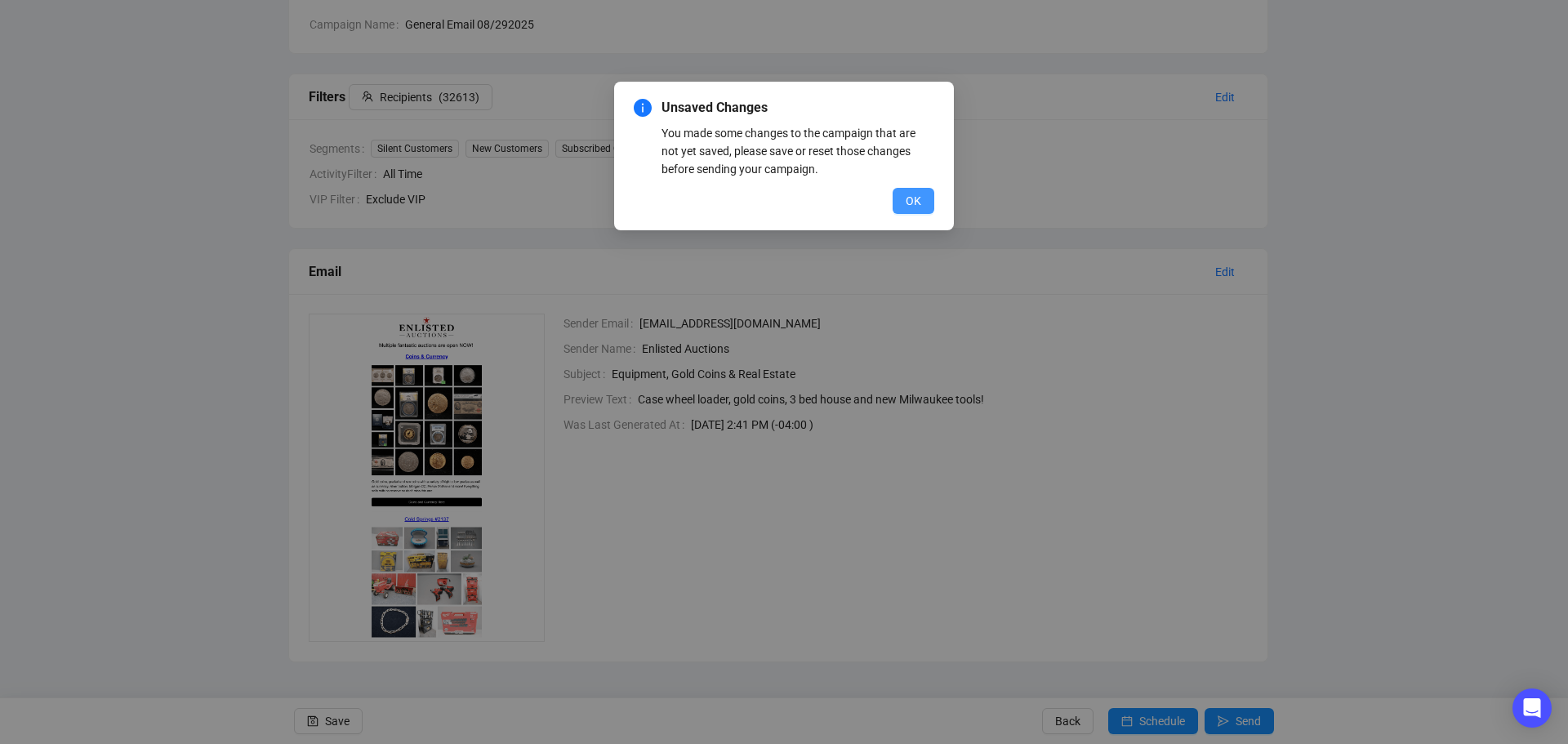
click at [910, 205] on span "OK" at bounding box center [914, 201] width 16 height 18
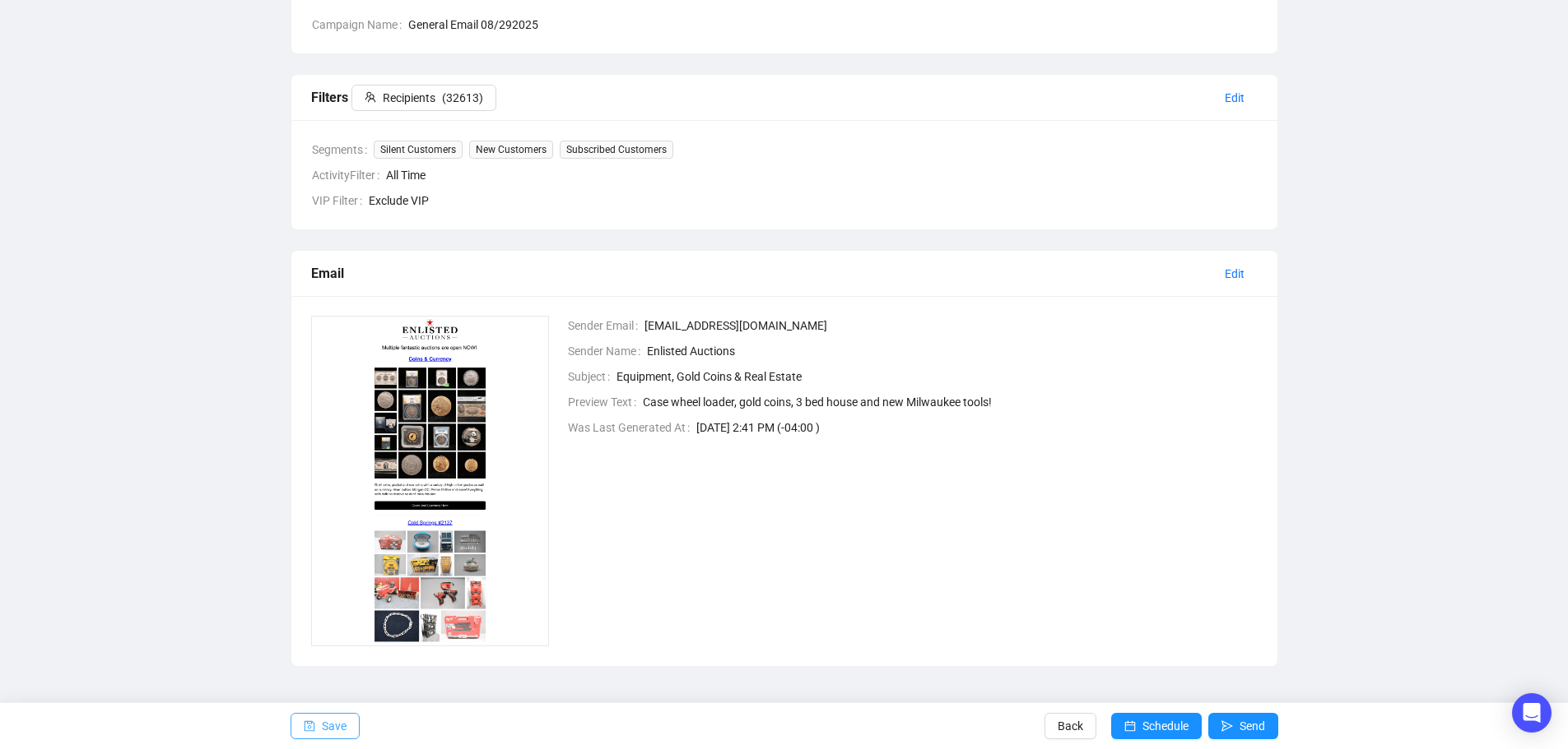
click at [331, 728] on span "Save" at bounding box center [334, 726] width 25 height 46
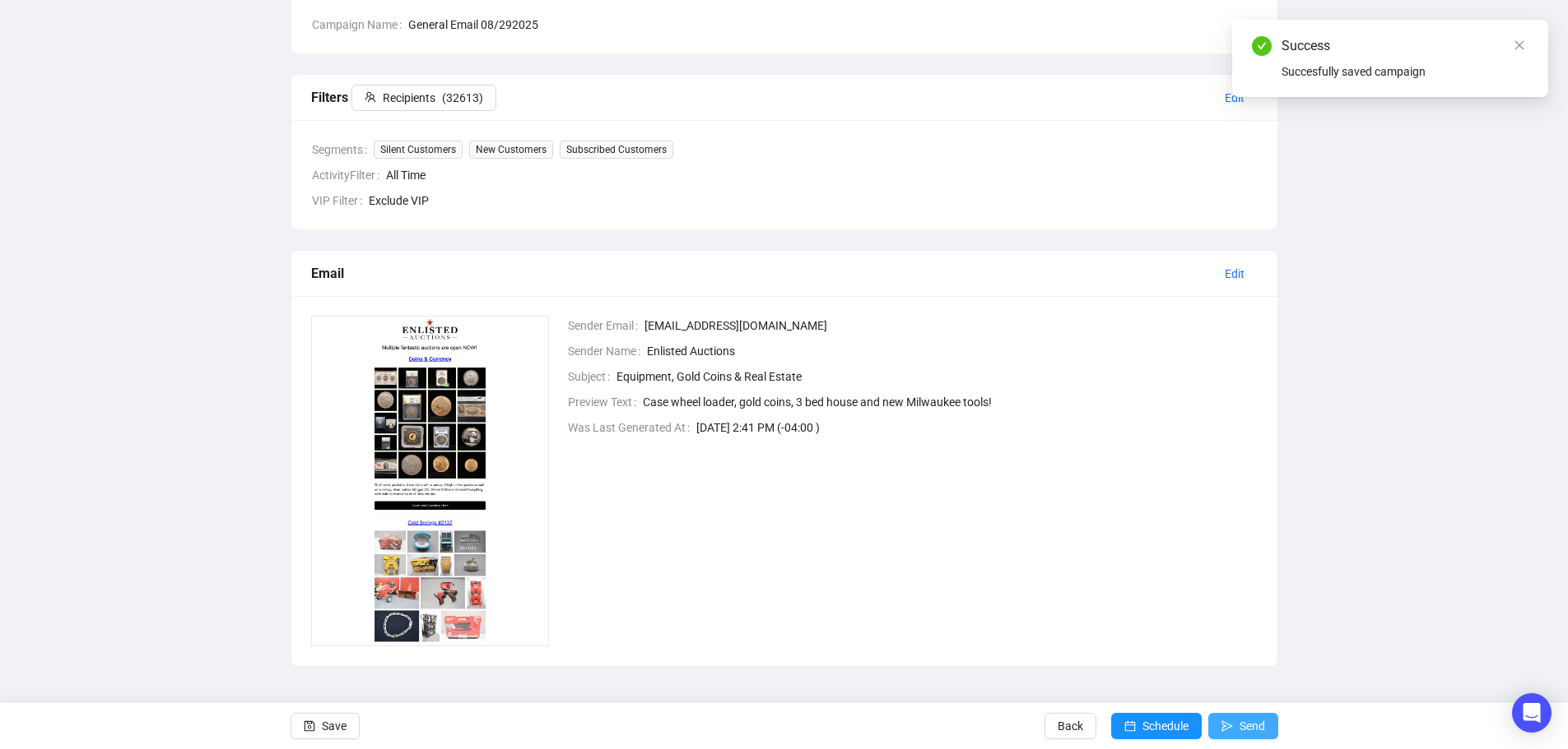
click at [1228, 729] on icon "send" at bounding box center [1226, 726] width 12 height 12
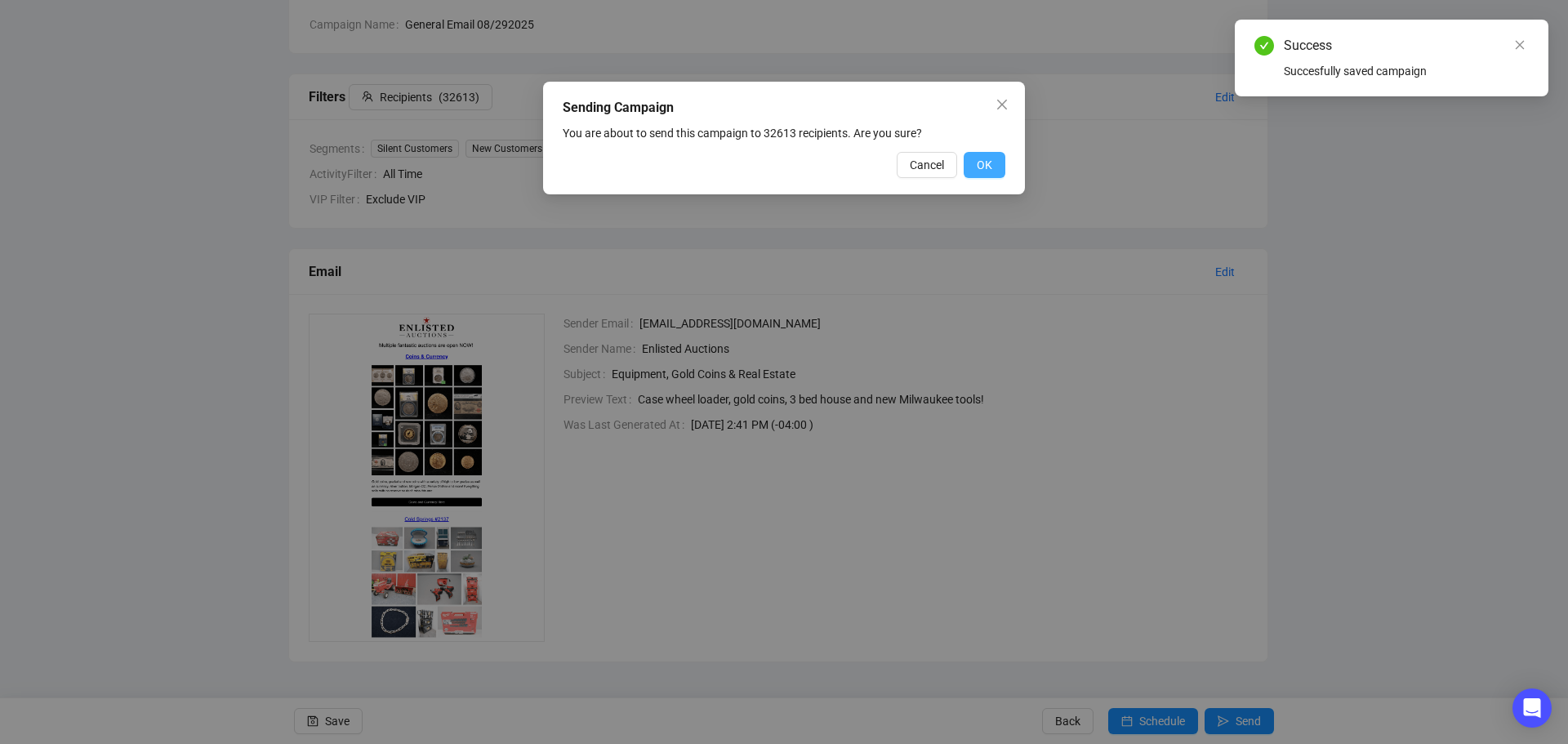
click at [985, 171] on span "OK" at bounding box center [985, 164] width 16 height 18
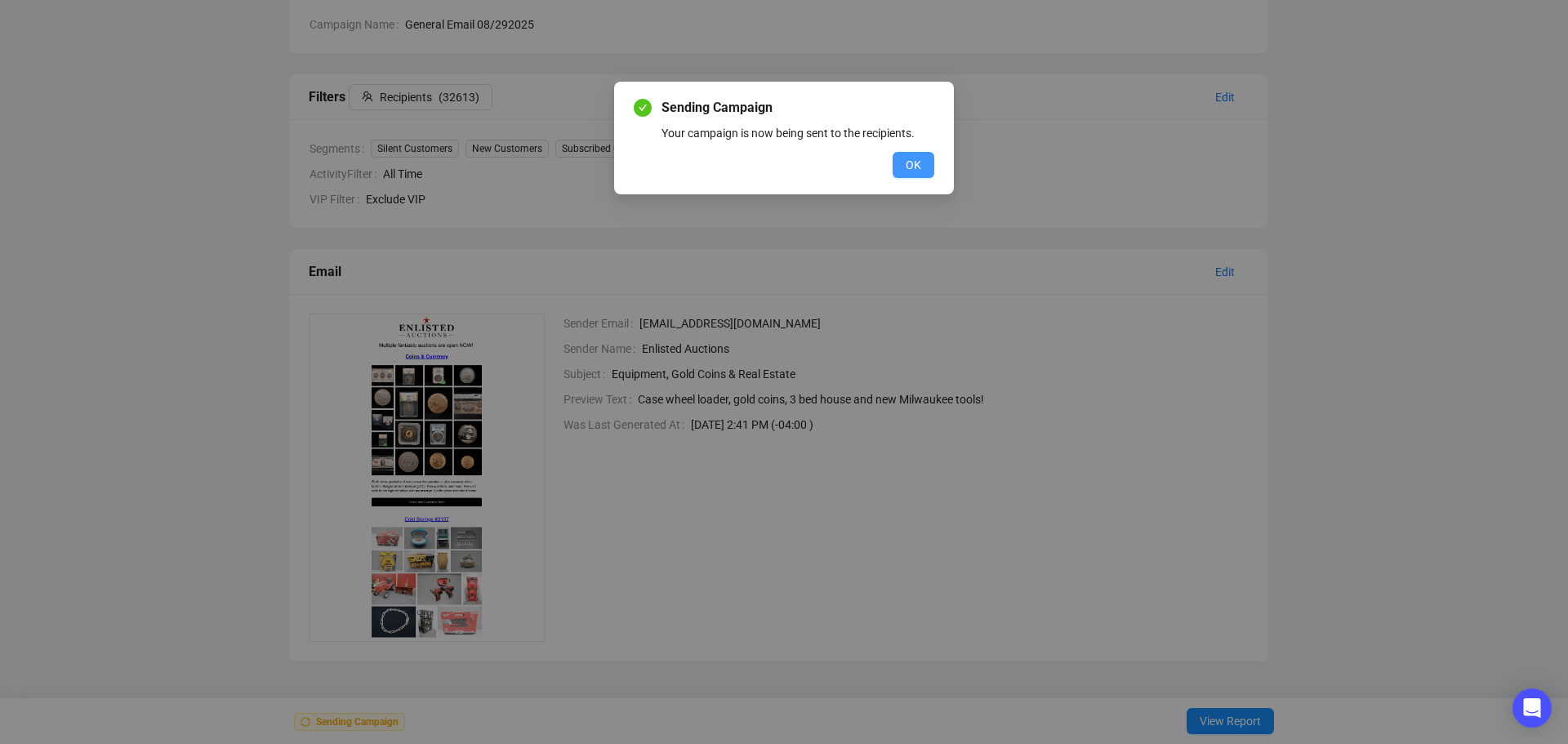
click at [909, 157] on span "OK" at bounding box center [914, 164] width 16 height 18
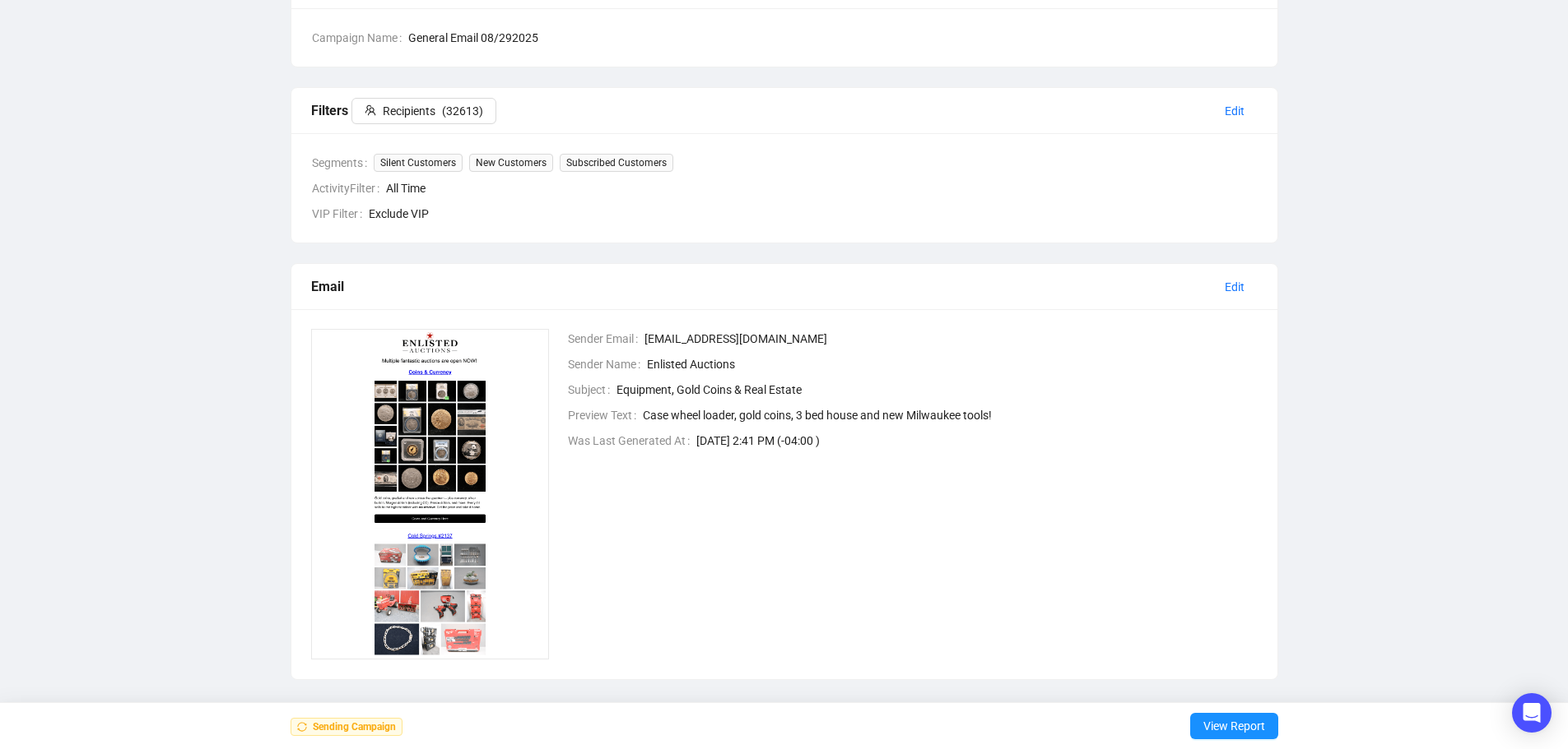
scroll to position [0, 0]
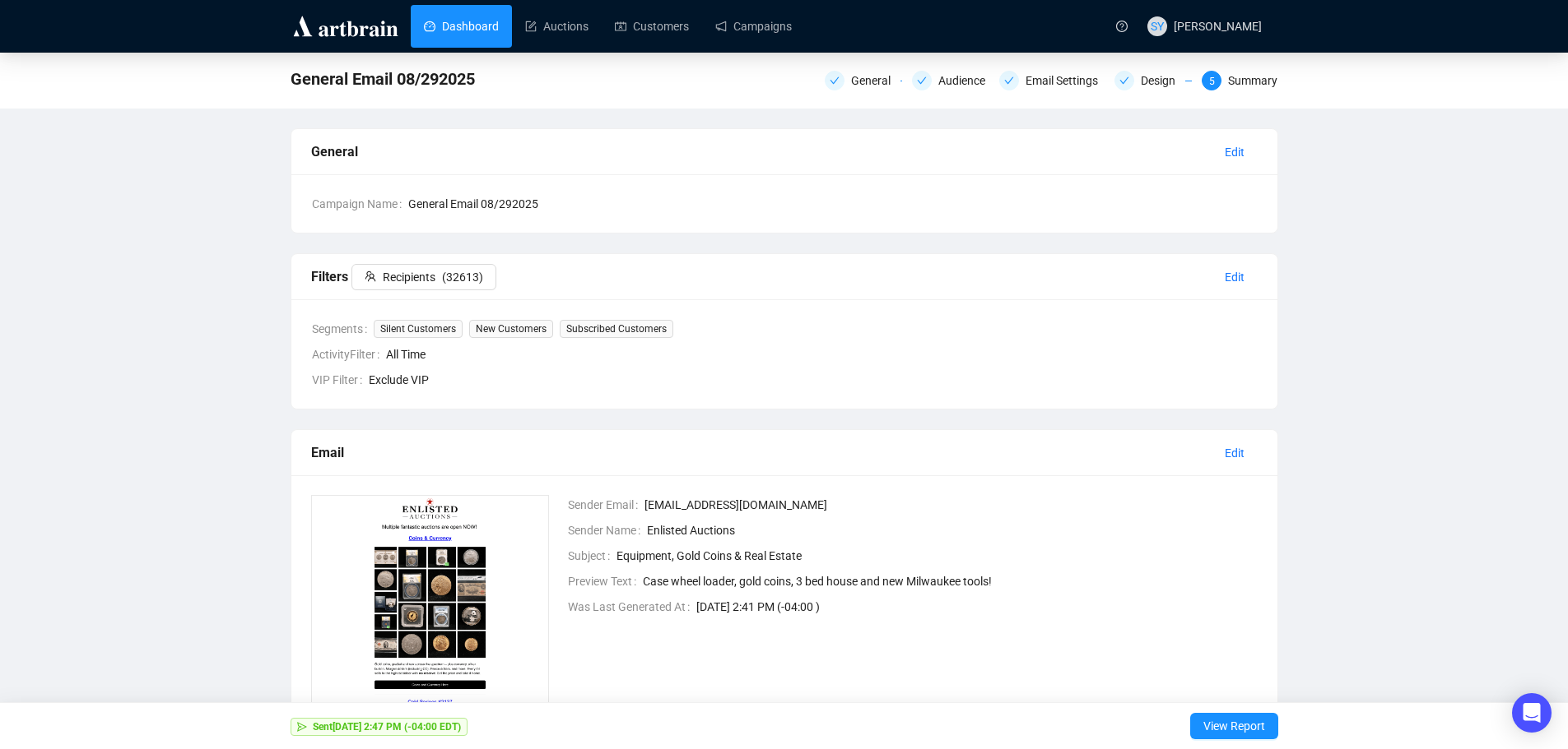
click at [423, 28] on link "Dashboard" at bounding box center [461, 27] width 75 height 42
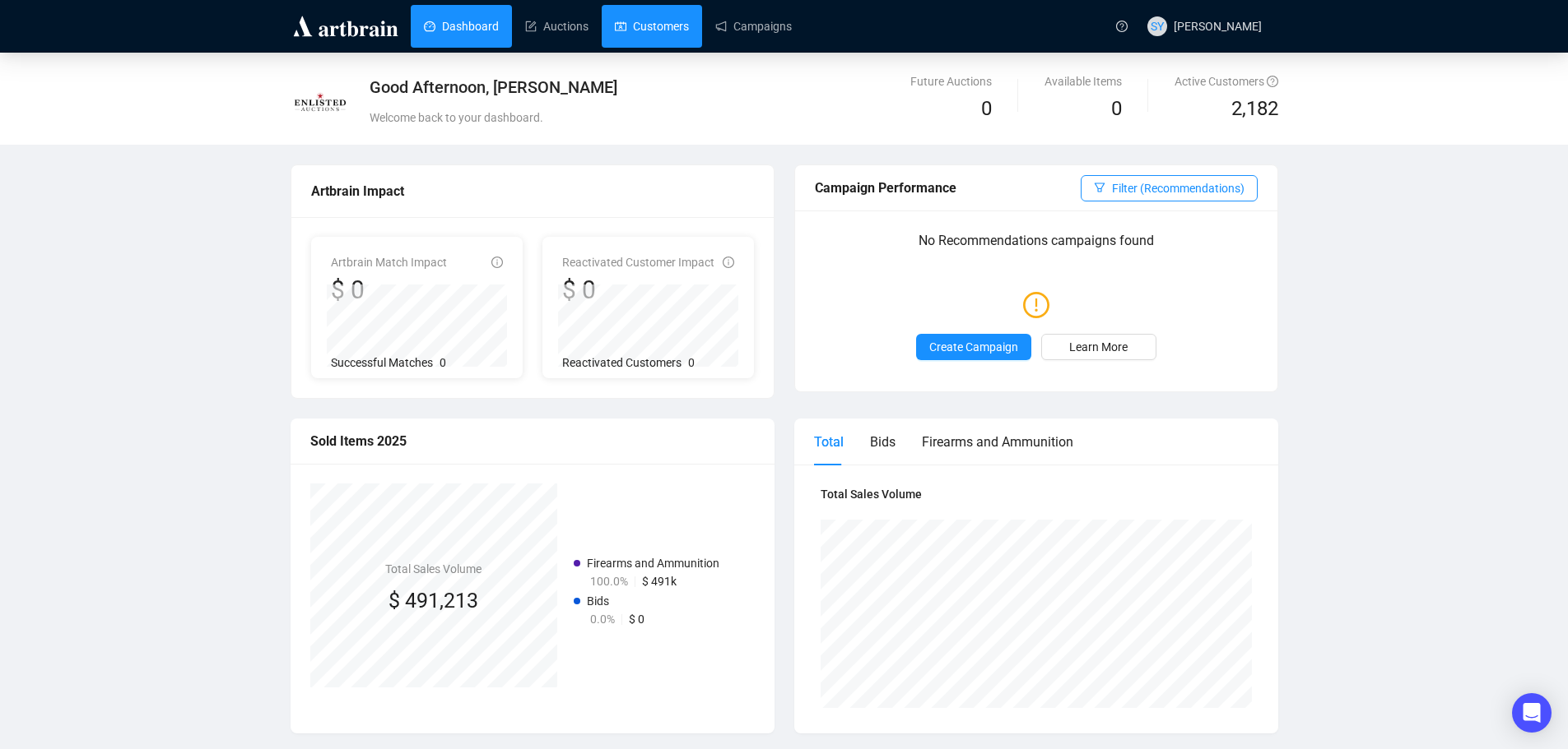
click at [660, 32] on link "Customers" at bounding box center [652, 27] width 74 height 42
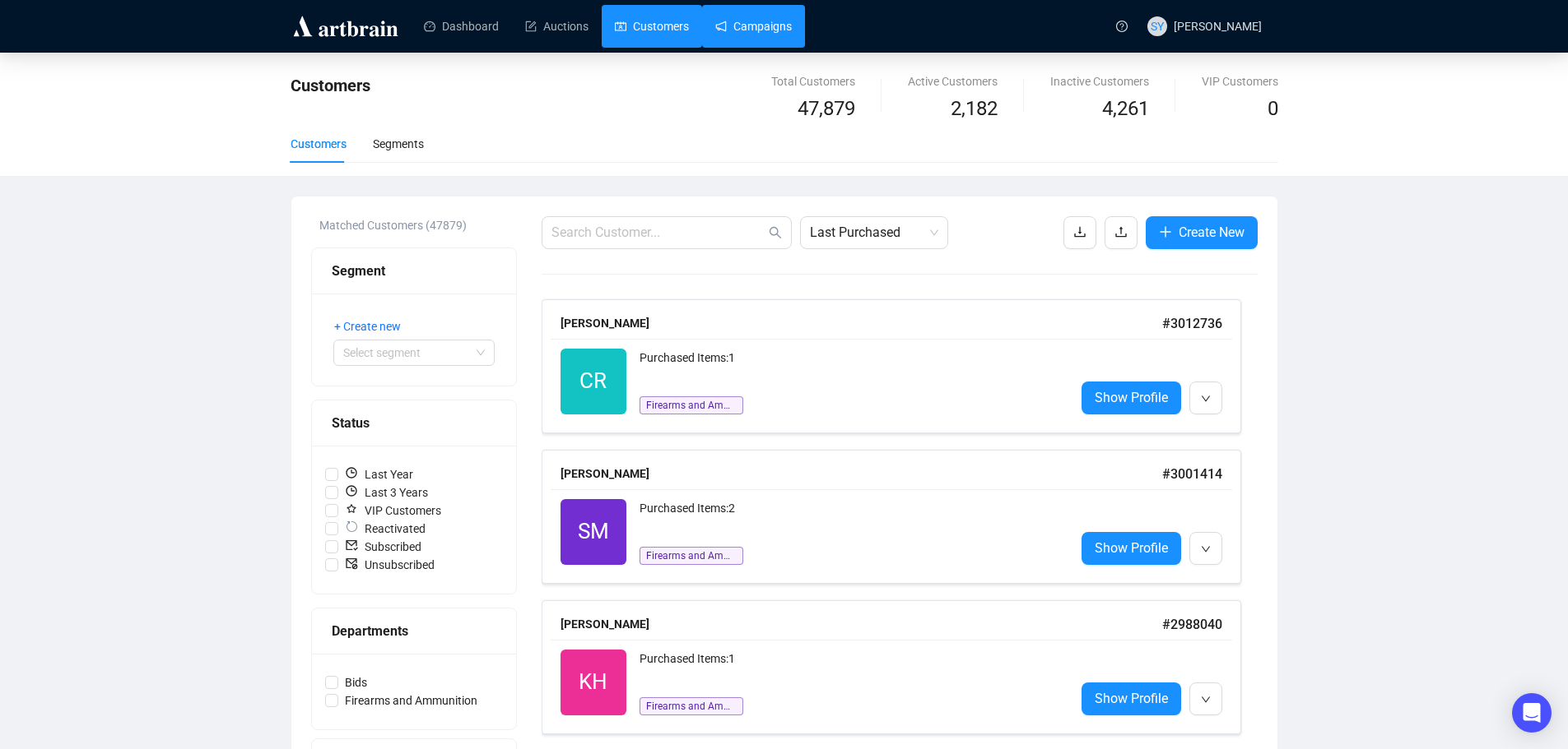
click at [751, 26] on link "Campaigns" at bounding box center [753, 27] width 76 height 42
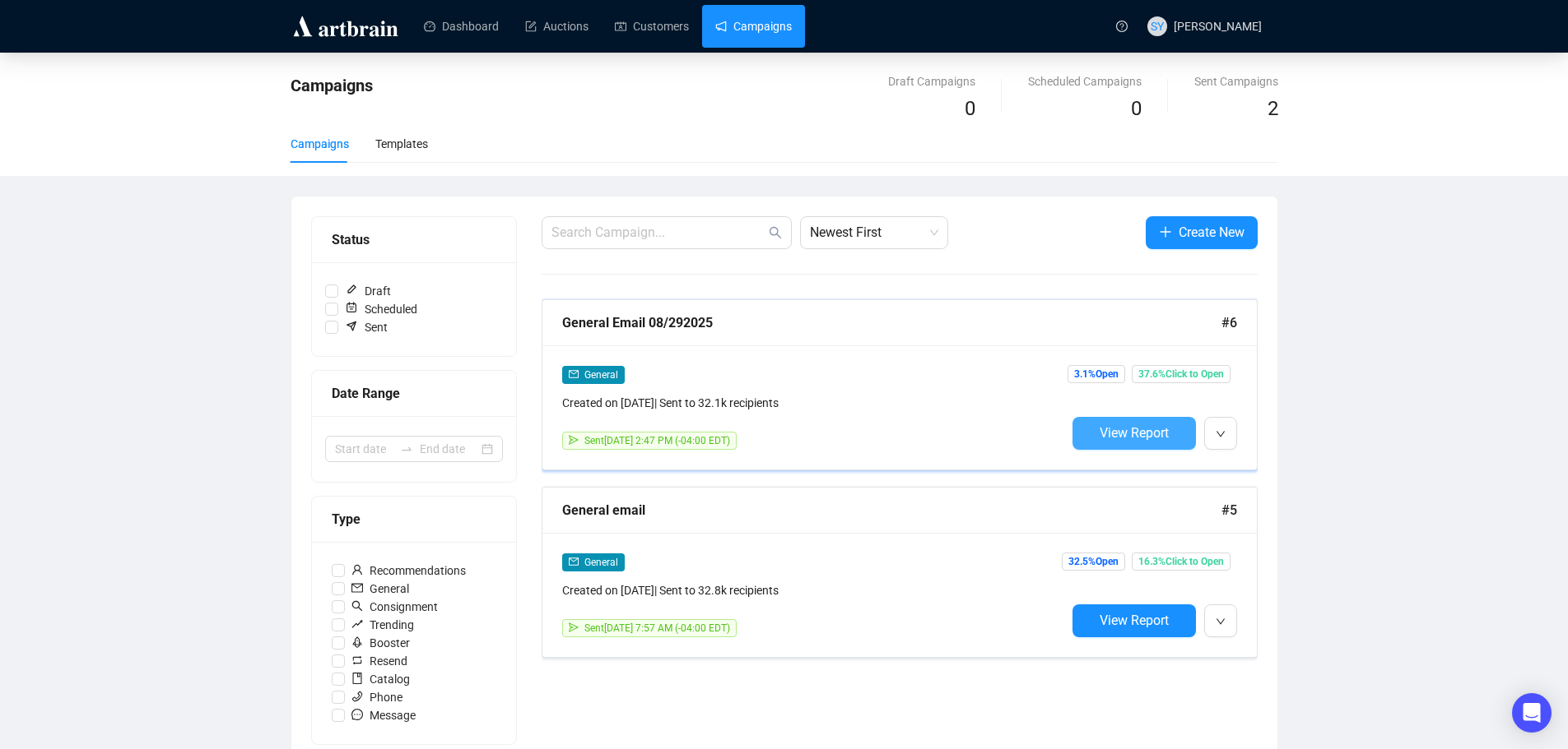
click at [1147, 435] on span "View Report" at bounding box center [1134, 433] width 69 height 16
